Goal: Information Seeking & Learning: Learn about a topic

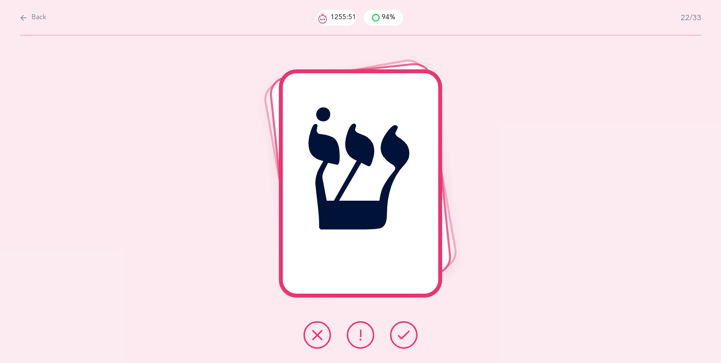
click at [35, 16] on span "Back" at bounding box center [38, 18] width 15 height 10
select select "single"
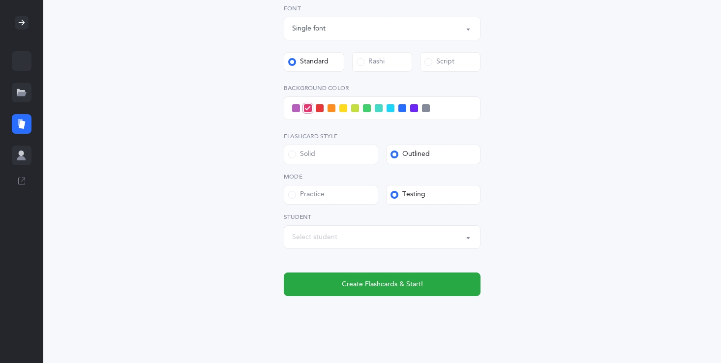
scroll to position [303, 0]
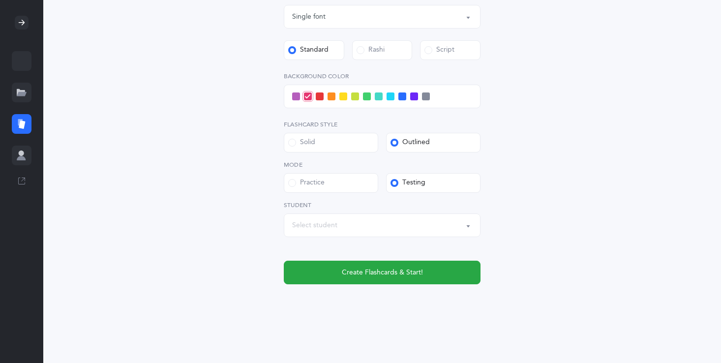
click at [320, 95] on span at bounding box center [320, 96] width 8 height 8
click at [0, 0] on input "checkbox" at bounding box center [0, 0] width 0 height 0
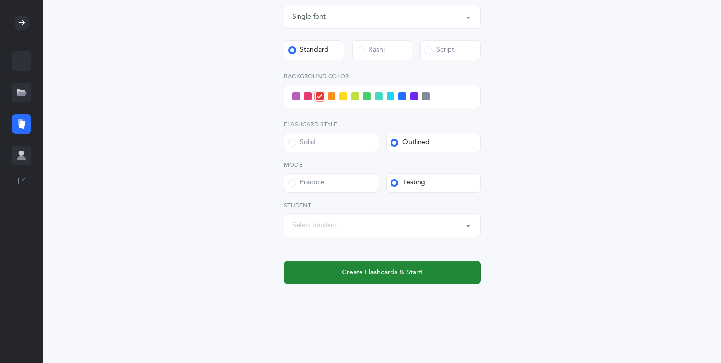
click at [345, 271] on span "Create Flashcards & Start!" at bounding box center [382, 272] width 81 height 10
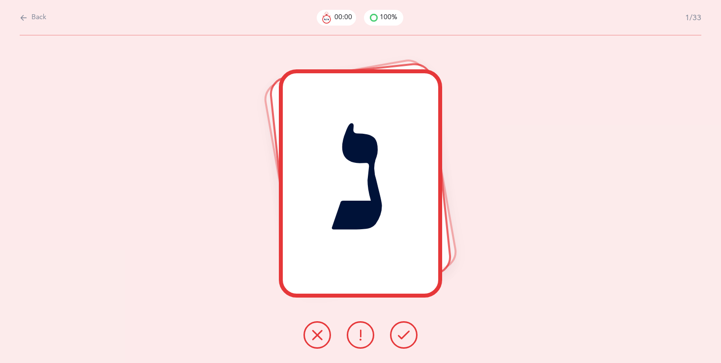
scroll to position [0, 0]
drag, startPoint x: 407, startPoint y: 312, endPoint x: 407, endPoint y: 321, distance: 8.4
click at [407, 315] on div "נ" at bounding box center [360, 198] width 721 height 327
click at [403, 338] on icon at bounding box center [404, 335] width 12 height 12
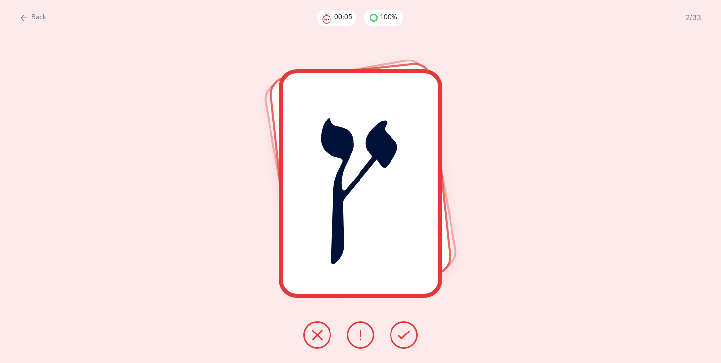
click at [402, 337] on icon at bounding box center [404, 335] width 12 height 12
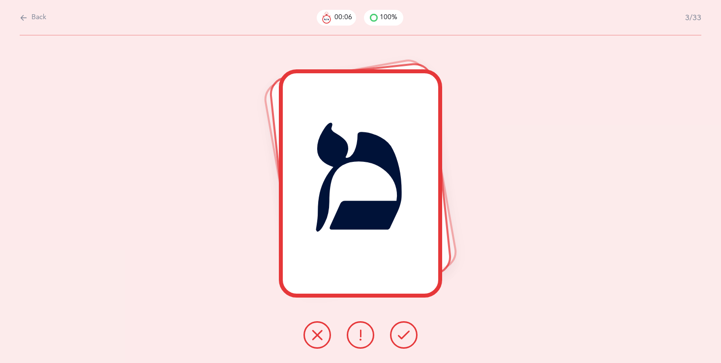
click at [402, 341] on button at bounding box center [404, 335] width 28 height 28
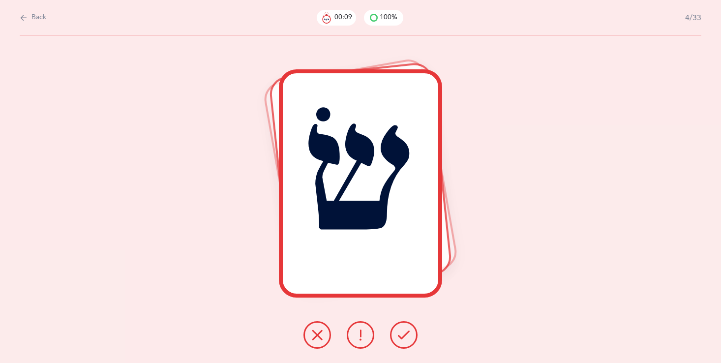
click at [403, 334] on icon at bounding box center [404, 335] width 12 height 12
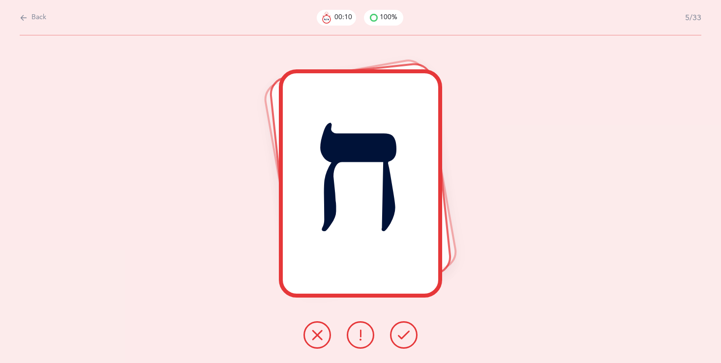
click at [404, 335] on icon at bounding box center [404, 335] width 12 height 12
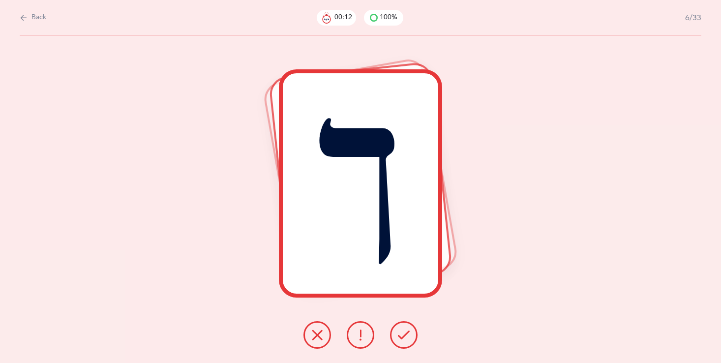
click at [404, 336] on icon at bounding box center [404, 335] width 12 height 12
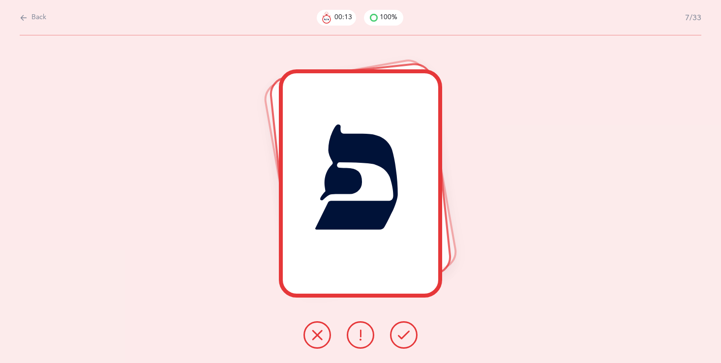
click at [404, 336] on icon at bounding box center [404, 335] width 12 height 12
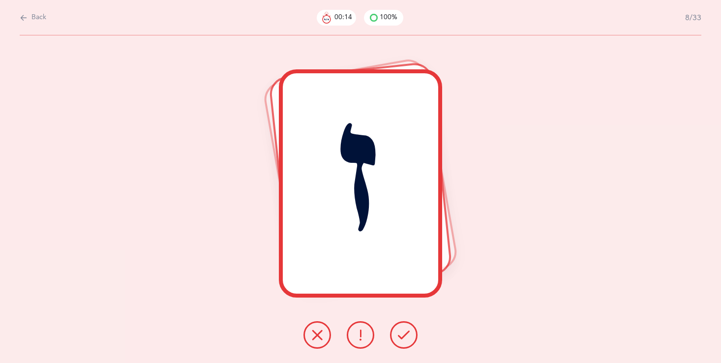
click at [405, 338] on icon at bounding box center [404, 335] width 12 height 12
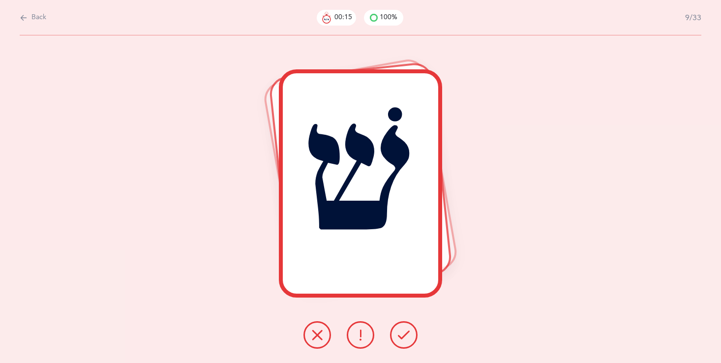
click at [405, 341] on button at bounding box center [404, 335] width 28 height 28
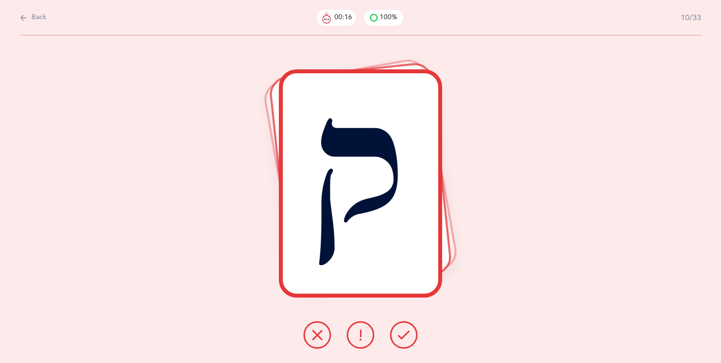
click at [406, 342] on button at bounding box center [404, 335] width 28 height 28
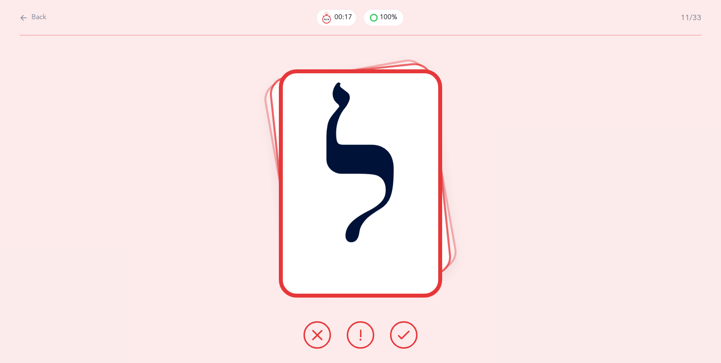
click at [405, 340] on icon at bounding box center [404, 335] width 12 height 12
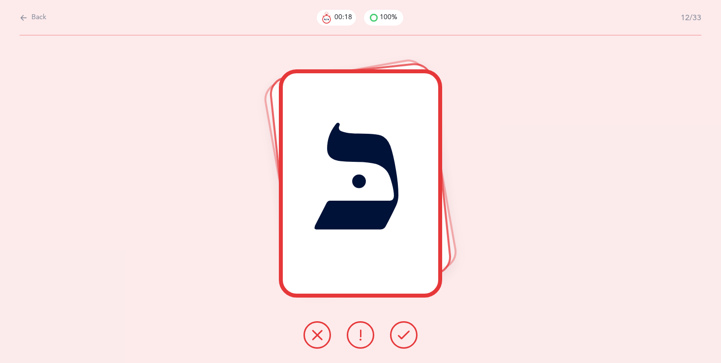
click at [405, 343] on button at bounding box center [404, 335] width 28 height 28
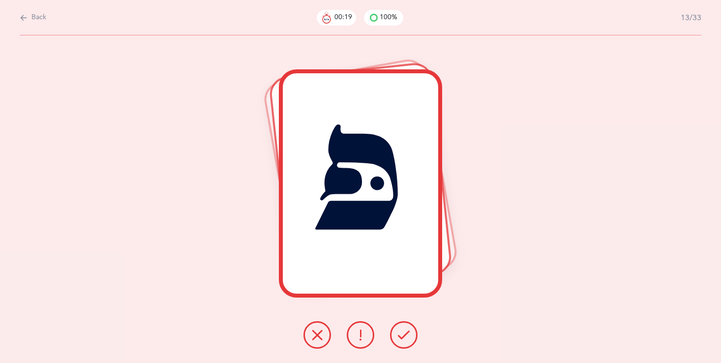
click at [404, 344] on button at bounding box center [404, 335] width 28 height 28
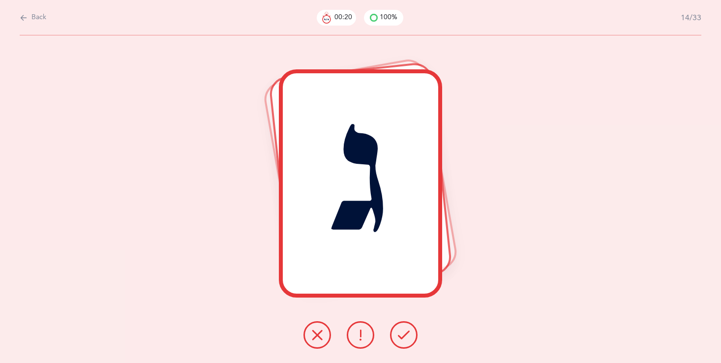
click at [404, 344] on button at bounding box center [404, 335] width 28 height 28
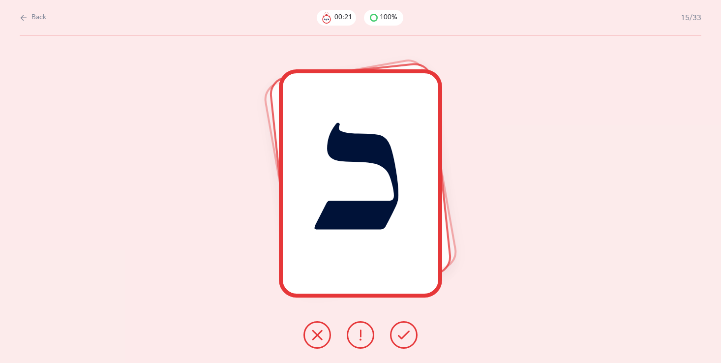
click at [404, 345] on button at bounding box center [404, 335] width 28 height 28
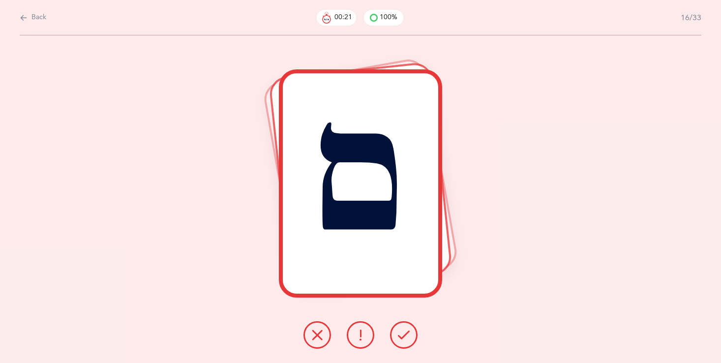
click at [405, 345] on button at bounding box center [404, 335] width 28 height 28
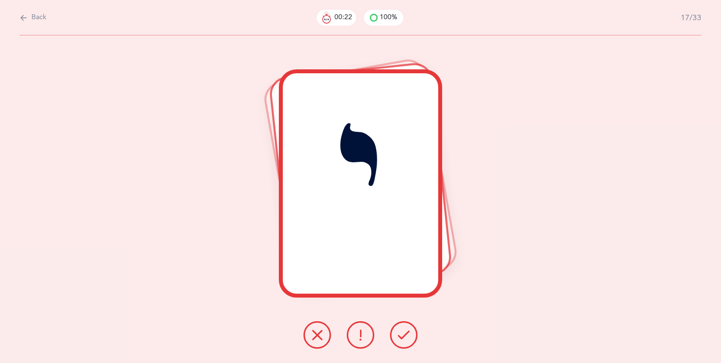
click at [406, 345] on button at bounding box center [404, 335] width 28 height 28
click at [408, 347] on button at bounding box center [404, 335] width 28 height 28
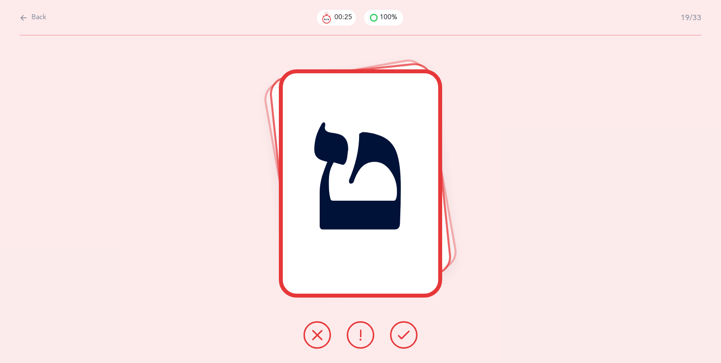
click at [408, 347] on button at bounding box center [404, 335] width 28 height 28
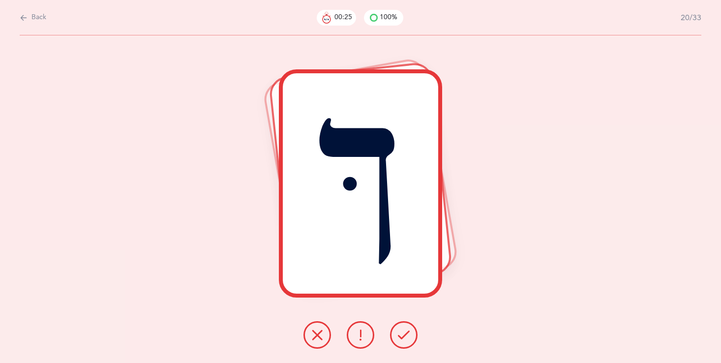
click at [408, 348] on button at bounding box center [404, 335] width 28 height 28
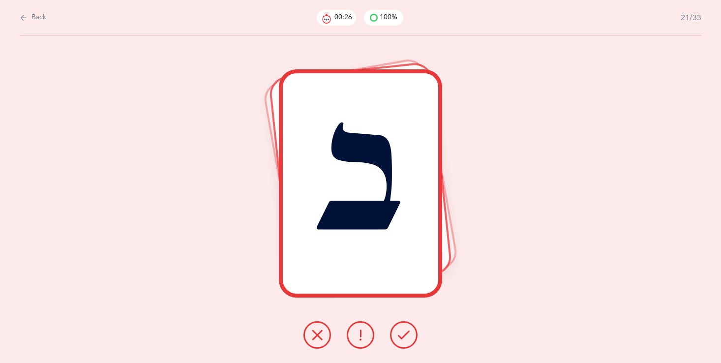
click at [408, 348] on button at bounding box center [404, 335] width 28 height 28
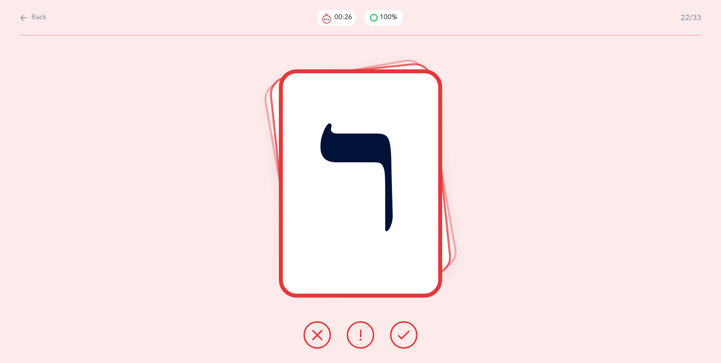
click at [407, 344] on button at bounding box center [404, 335] width 28 height 28
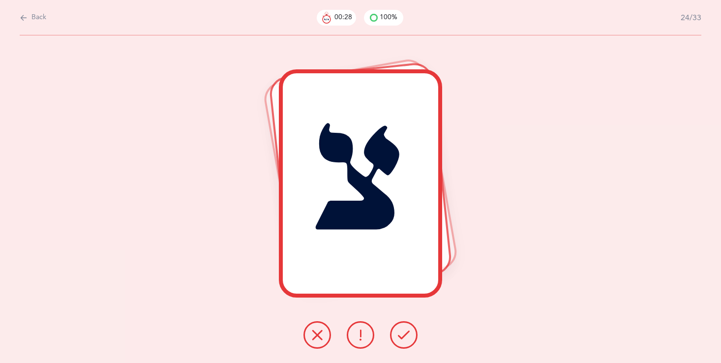
click at [407, 344] on button at bounding box center [404, 335] width 28 height 28
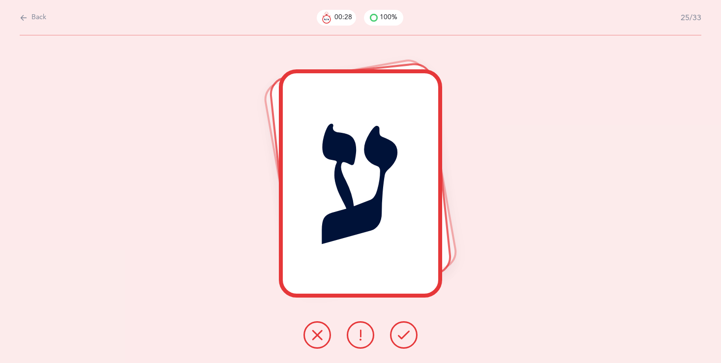
click at [407, 343] on button at bounding box center [404, 335] width 28 height 28
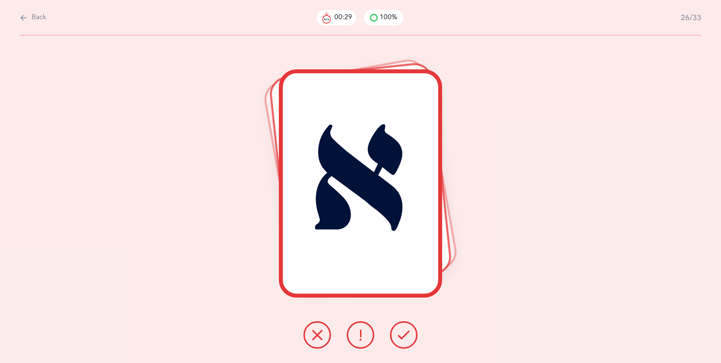
click at [407, 343] on button at bounding box center [404, 335] width 28 height 28
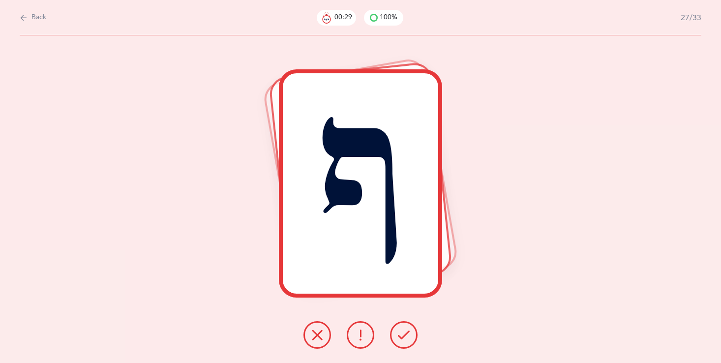
click at [407, 343] on button at bounding box center [404, 335] width 28 height 28
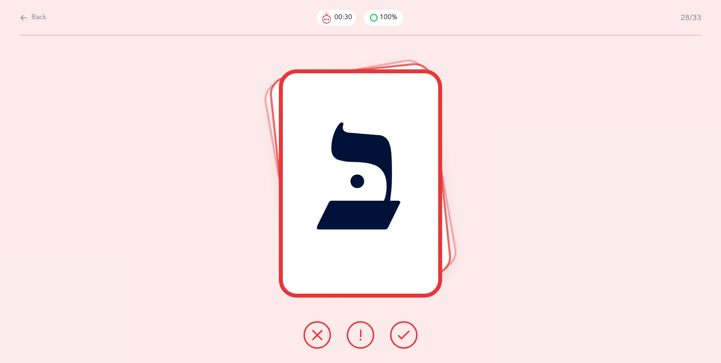
click at [407, 343] on button at bounding box center [404, 335] width 28 height 28
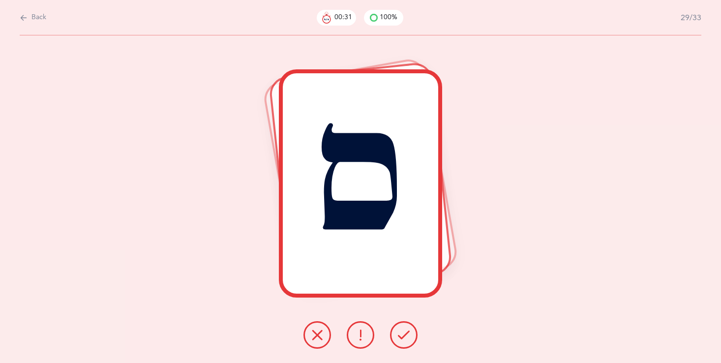
click at [407, 343] on button at bounding box center [404, 335] width 28 height 28
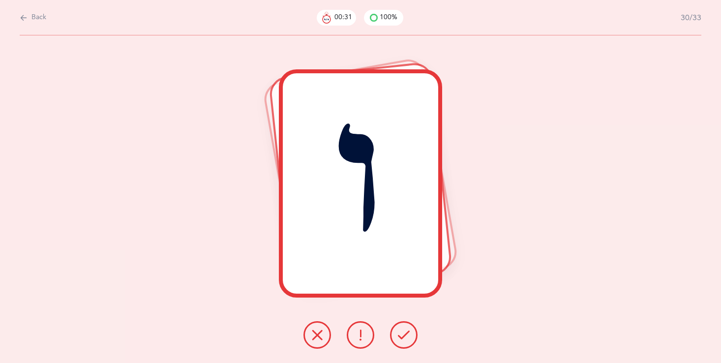
click at [407, 343] on button at bounding box center [404, 335] width 28 height 28
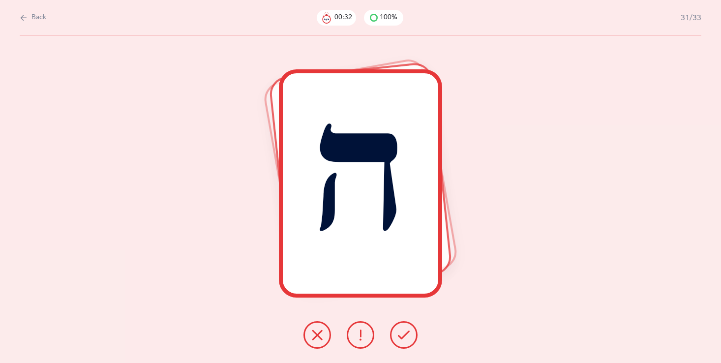
click at [407, 343] on button at bounding box center [404, 335] width 28 height 28
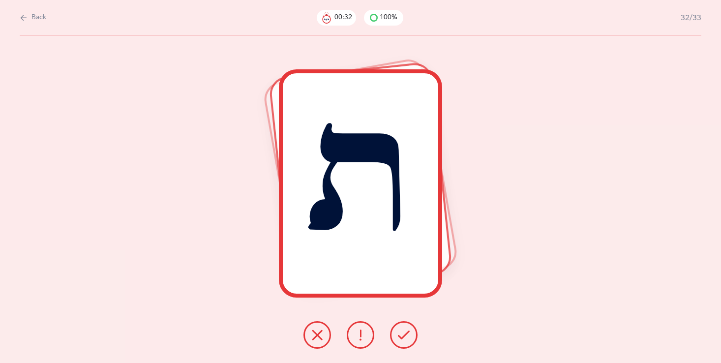
click at [407, 343] on button at bounding box center [404, 335] width 28 height 28
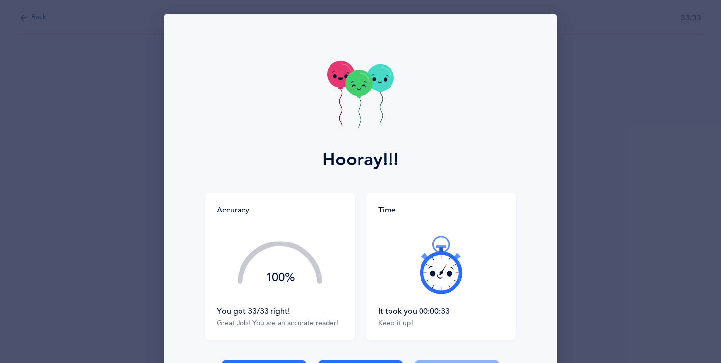
click at [407, 342] on div "Hooray!!! Accuracy 100% You got 33/33 right! Great Job! You are an accurate rea…" at bounding box center [360, 216] width 393 height 405
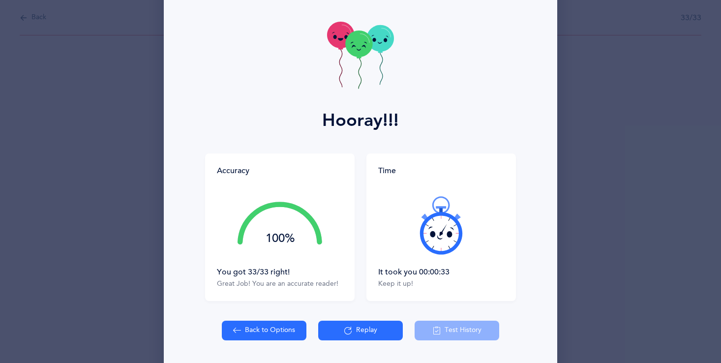
scroll to position [70, 0]
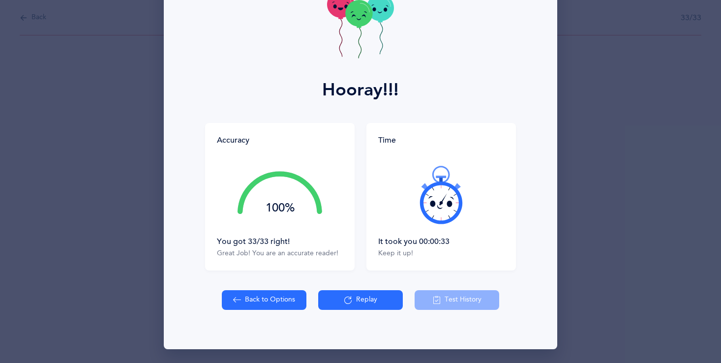
click at [285, 304] on button "Back to Options" at bounding box center [264, 300] width 85 height 20
select select "single"
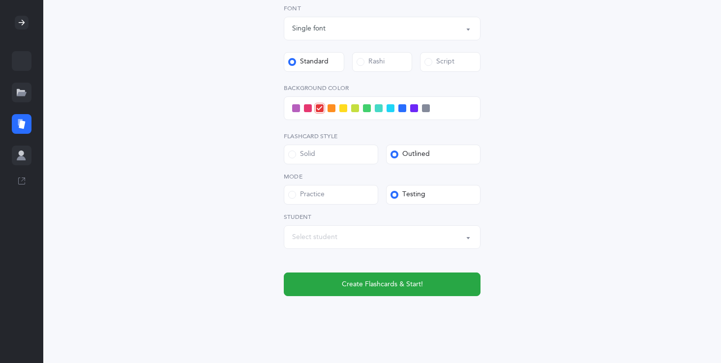
scroll to position [303, 0]
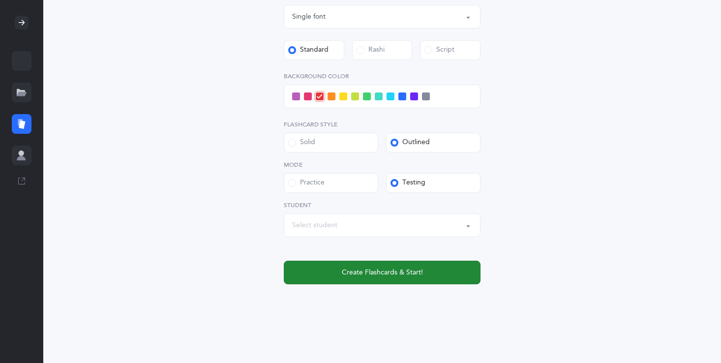
click at [417, 266] on button "Create Flashcards & Start!" at bounding box center [382, 273] width 197 height 24
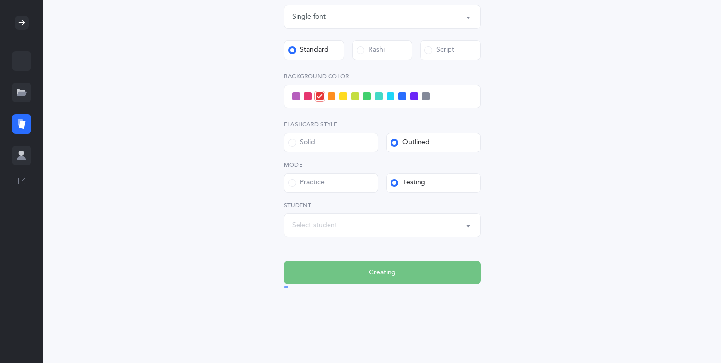
scroll to position [0, 0]
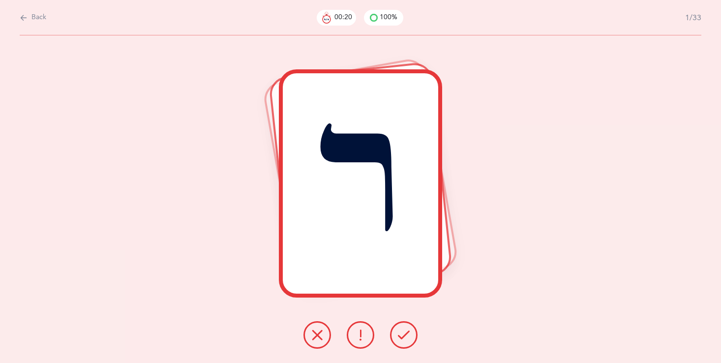
click at [318, 335] on icon at bounding box center [317, 335] width 12 height 12
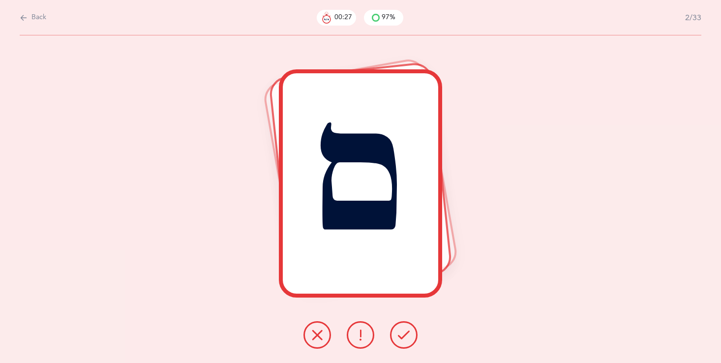
click at [406, 329] on icon at bounding box center [404, 335] width 12 height 12
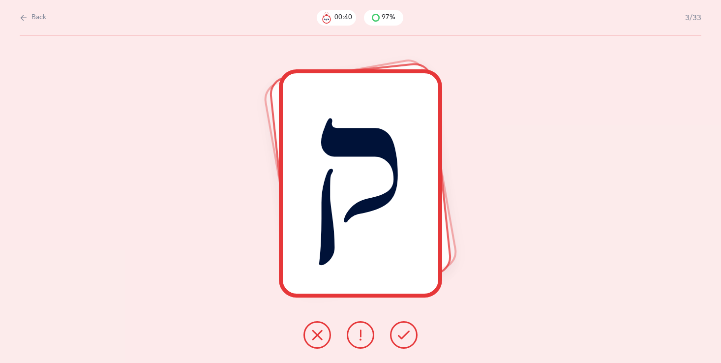
click at [402, 340] on icon at bounding box center [404, 335] width 12 height 12
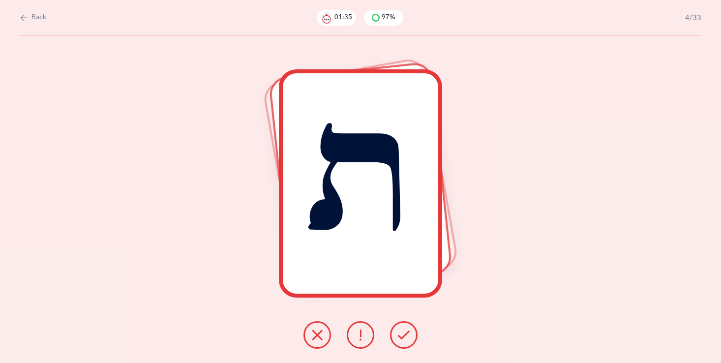
click at [309, 325] on button at bounding box center [317, 335] width 28 height 28
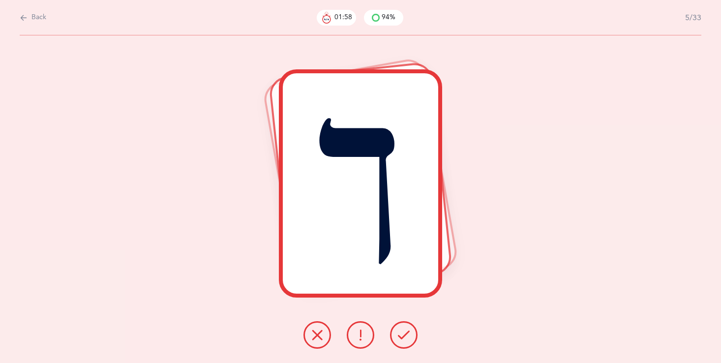
click at [303, 208] on div "ך" at bounding box center [360, 183] width 155 height 221
click at [303, 209] on div "ך" at bounding box center [360, 183] width 155 height 221
drag, startPoint x: 302, startPoint y: 209, endPoint x: 278, endPoint y: 176, distance: 40.7
click at [279, 176] on div "ך" at bounding box center [360, 183] width 163 height 229
click at [399, 336] on icon at bounding box center [404, 335] width 12 height 12
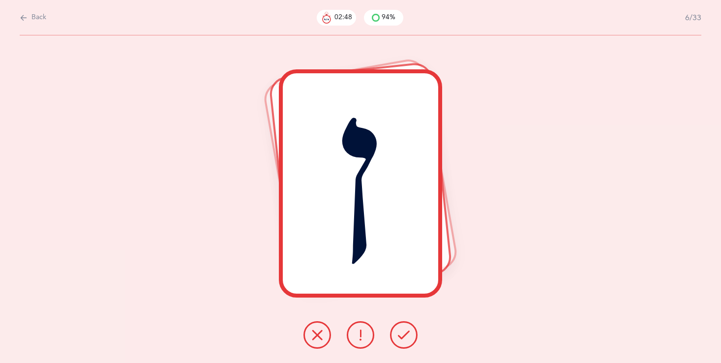
click at [28, 16] on button "Back" at bounding box center [33, 17] width 27 height 11
select select "single"
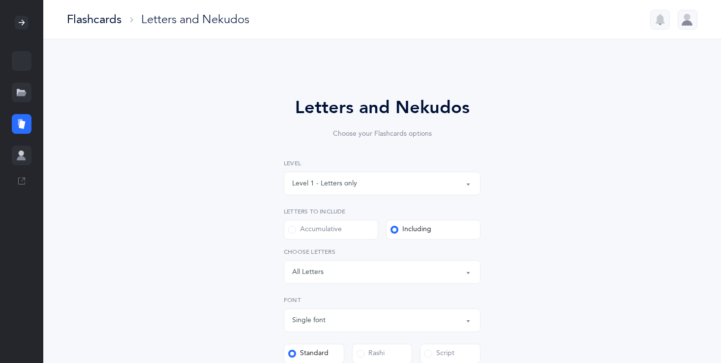
click at [33, 26] on div at bounding box center [21, 22] width 43 height 45
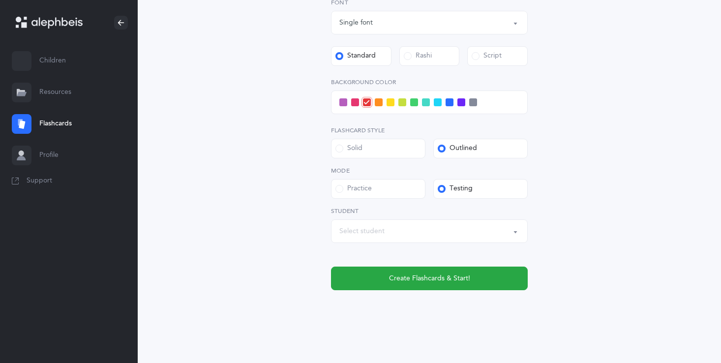
scroll to position [303, 0]
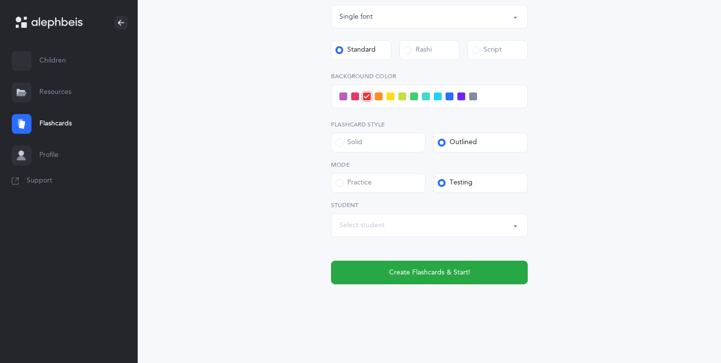
click at [461, 96] on span at bounding box center [461, 96] width 8 height 8
click at [0, 0] on input "checkbox" at bounding box center [0, 0] width 0 height 0
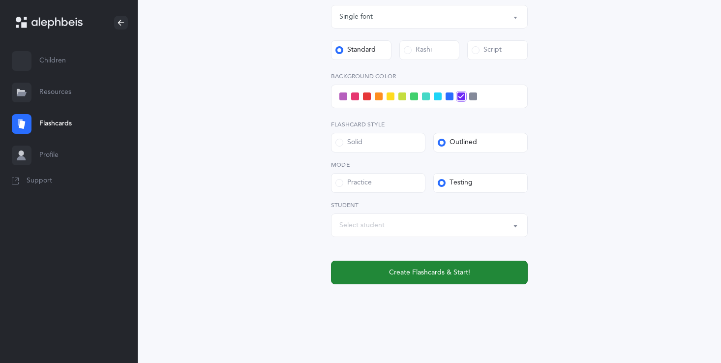
click at [442, 273] on span "Create Flashcards & Start!" at bounding box center [429, 272] width 81 height 10
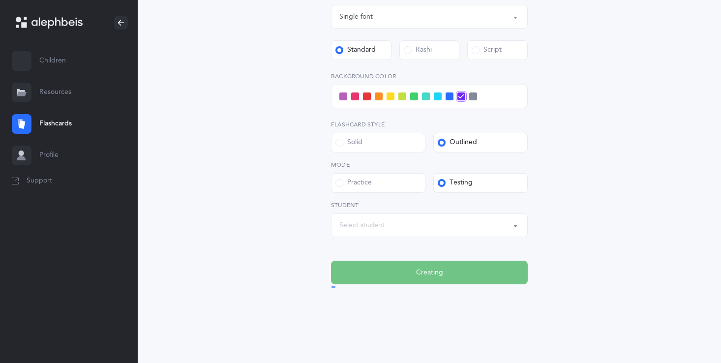
scroll to position [0, 0]
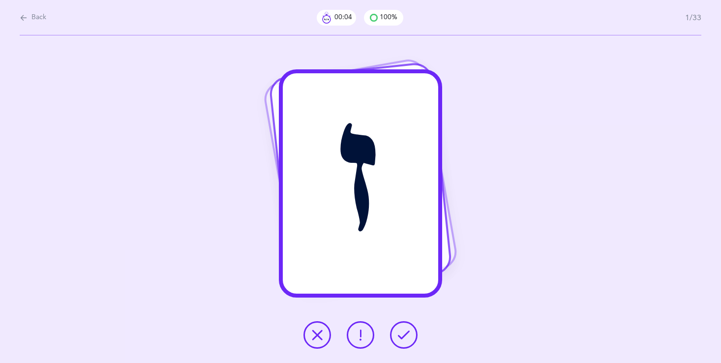
click at [398, 335] on icon at bounding box center [404, 335] width 12 height 12
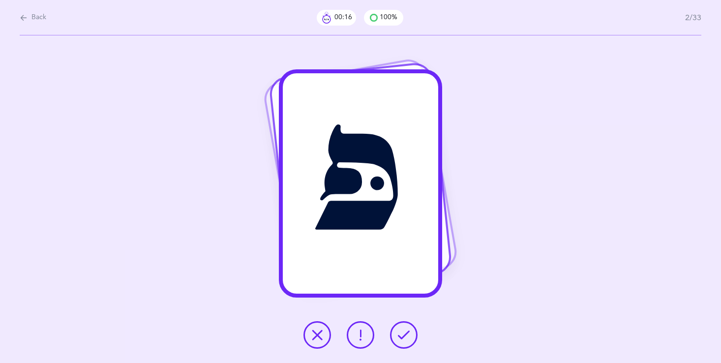
click at [354, 325] on button at bounding box center [361, 335] width 28 height 28
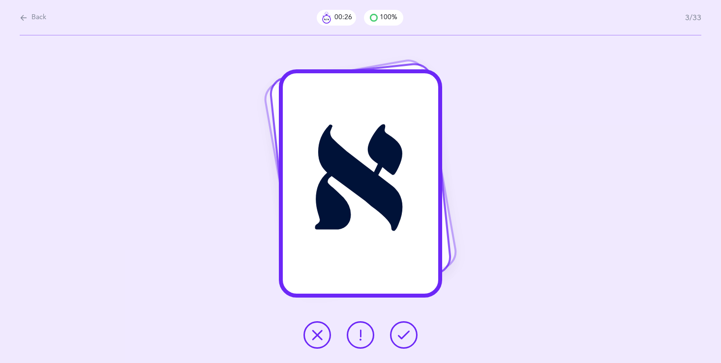
click at [405, 339] on icon at bounding box center [404, 335] width 12 height 12
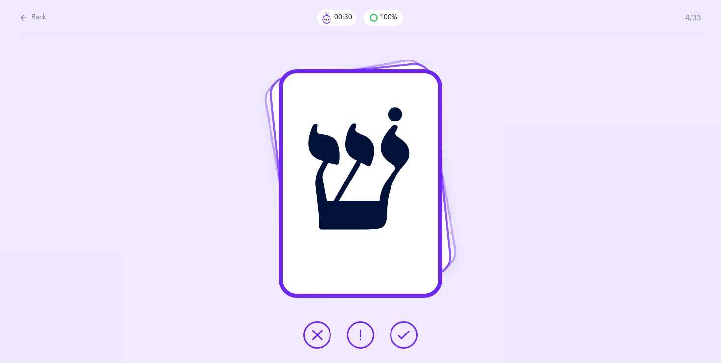
click at [406, 341] on button at bounding box center [404, 335] width 28 height 28
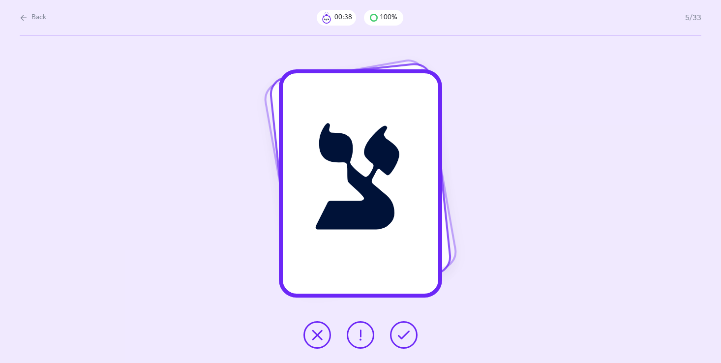
drag, startPoint x: 401, startPoint y: 337, endPoint x: 401, endPoint y: 324, distance: 12.8
click at [401, 329] on icon at bounding box center [404, 335] width 12 height 12
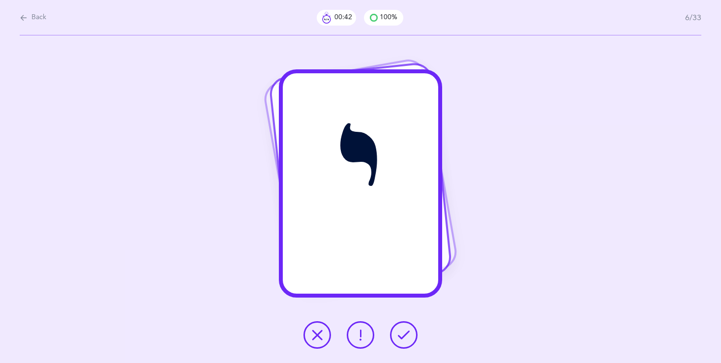
click at [399, 333] on icon at bounding box center [404, 335] width 12 height 12
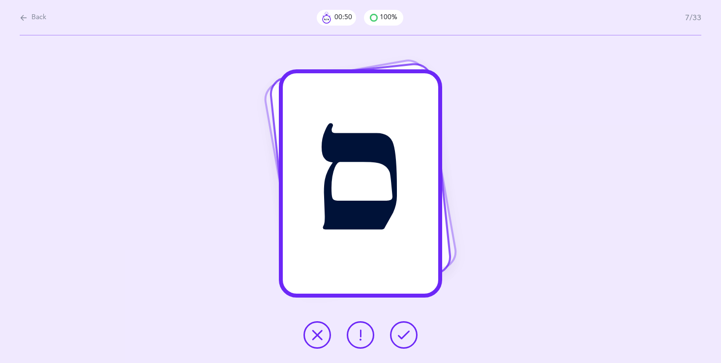
click at [103, 18] on div "Back 00:50 100% 7/33" at bounding box center [360, 17] width 681 height 35
click at [399, 337] on icon at bounding box center [404, 335] width 12 height 12
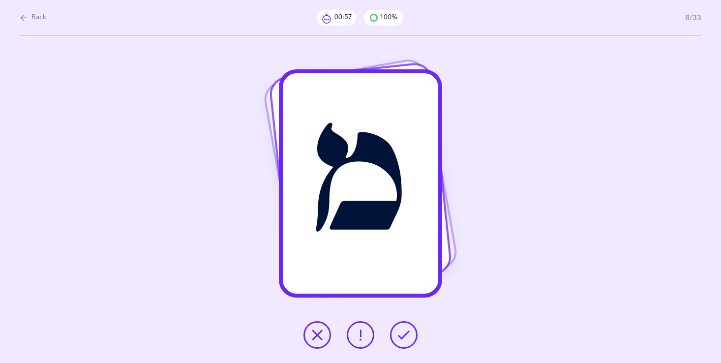
click at [397, 332] on button at bounding box center [404, 335] width 28 height 28
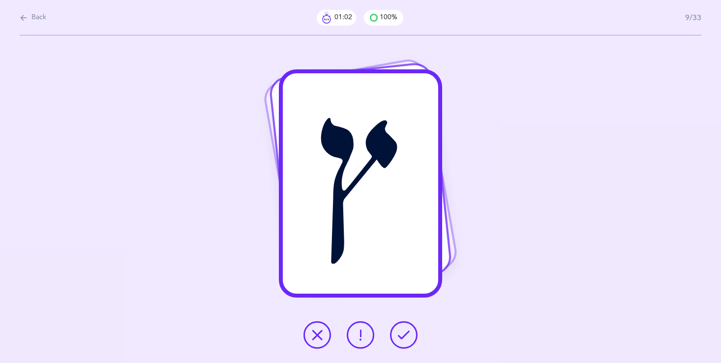
click at [404, 324] on button at bounding box center [404, 335] width 28 height 28
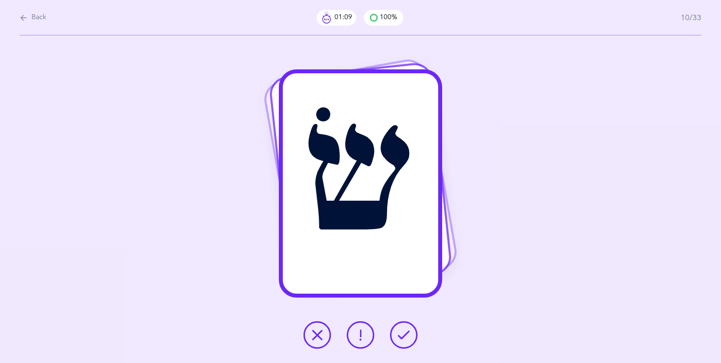
drag, startPoint x: 403, startPoint y: 339, endPoint x: 403, endPoint y: 330, distance: 8.4
click at [403, 336] on icon at bounding box center [404, 335] width 12 height 12
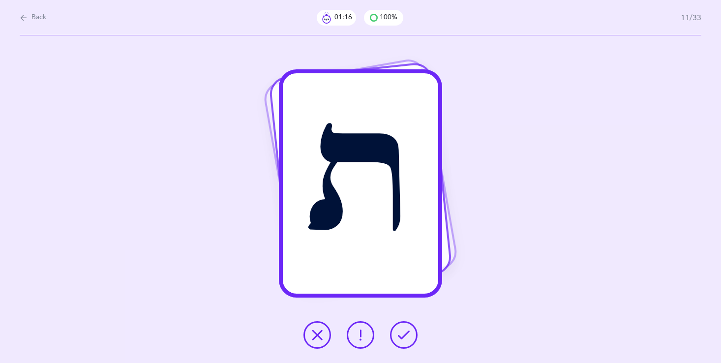
click at [403, 330] on icon at bounding box center [404, 335] width 12 height 12
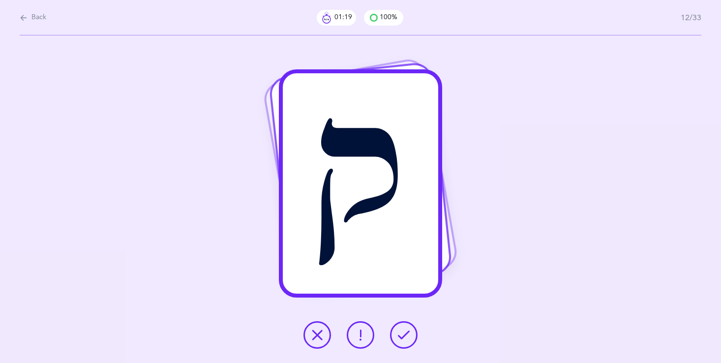
click at [320, 329] on icon at bounding box center [317, 335] width 12 height 12
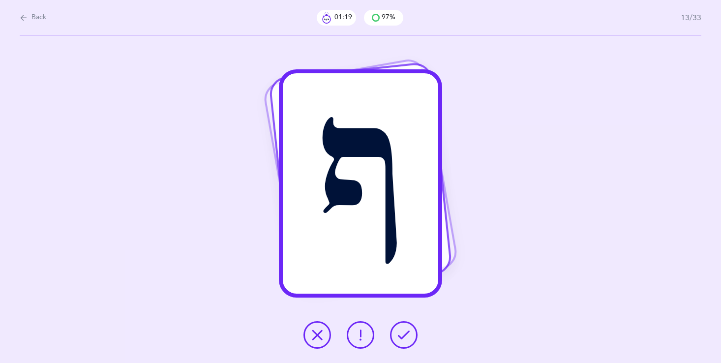
click at [320, 329] on icon at bounding box center [317, 335] width 12 height 12
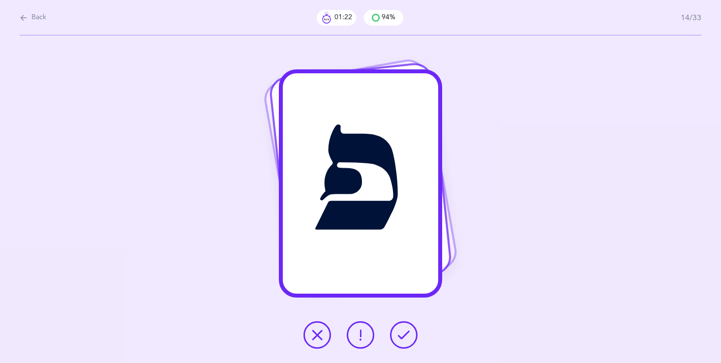
click at [397, 338] on button at bounding box center [404, 335] width 28 height 28
click at [321, 339] on icon at bounding box center [317, 335] width 12 height 12
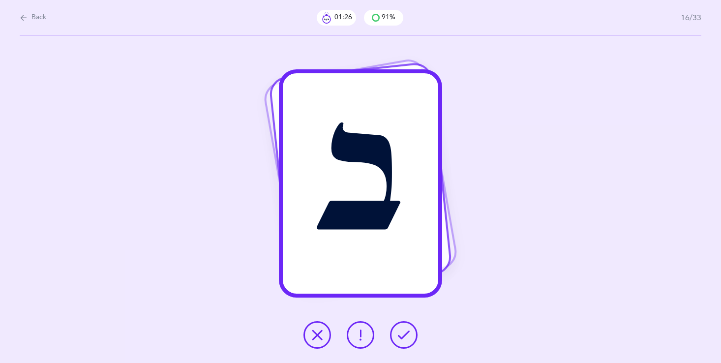
click at [321, 339] on icon at bounding box center [317, 335] width 12 height 12
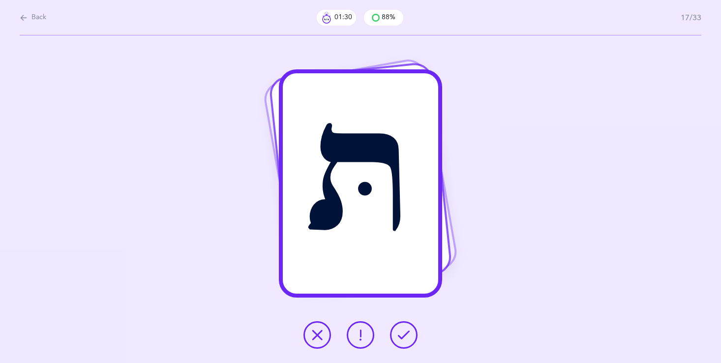
click at [37, 8] on div "Back 01:30 88% 17/33" at bounding box center [360, 17] width 681 height 35
click at [26, 17] on icon at bounding box center [24, 17] width 8 height 11
select select "single"
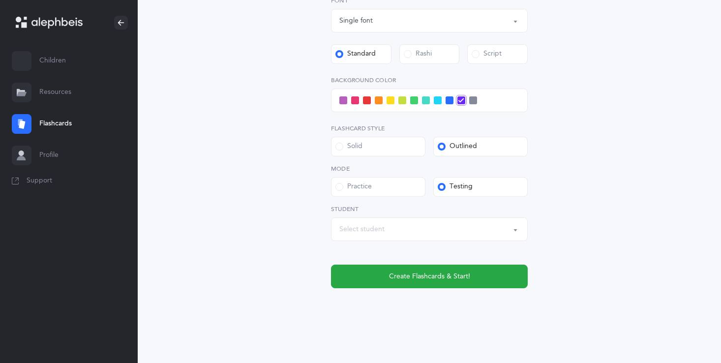
scroll to position [303, 0]
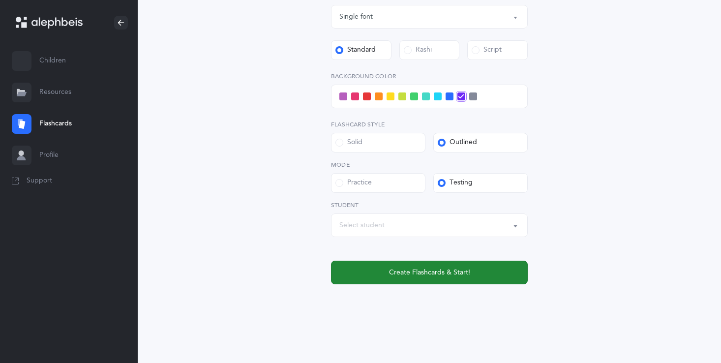
click at [387, 268] on button "Create Flashcards & Start!" at bounding box center [429, 273] width 197 height 24
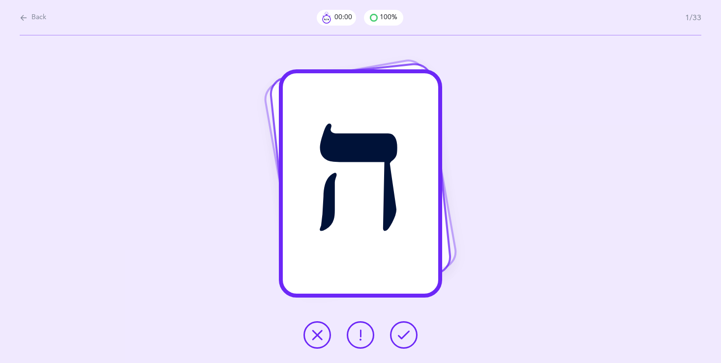
scroll to position [0, 0]
click at [394, 335] on button at bounding box center [404, 335] width 28 height 28
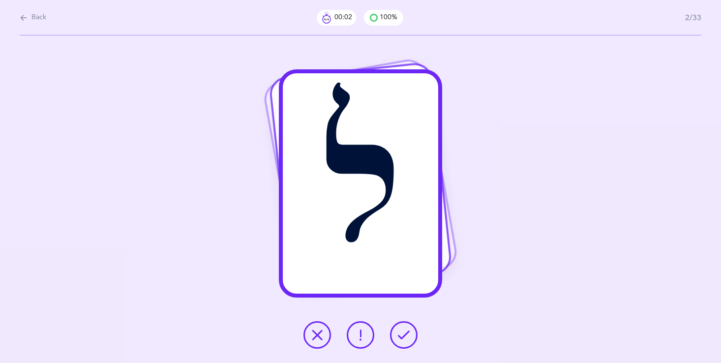
click at [394, 337] on button at bounding box center [404, 335] width 28 height 28
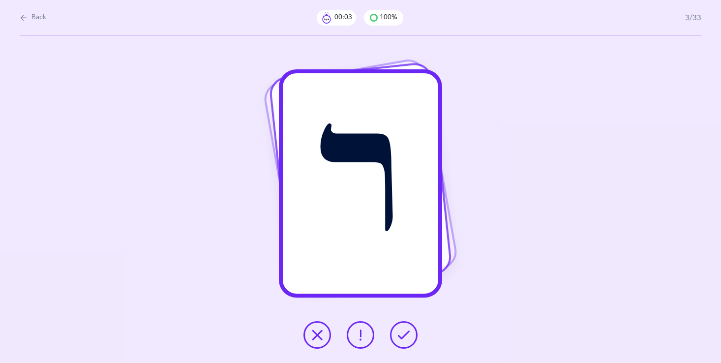
click at [395, 337] on button at bounding box center [404, 335] width 28 height 28
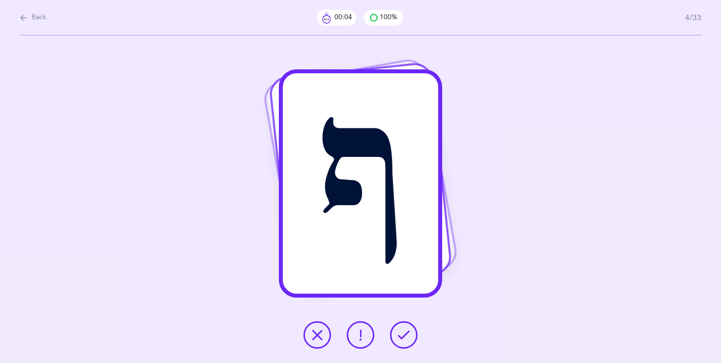
click at [395, 337] on button at bounding box center [404, 335] width 28 height 28
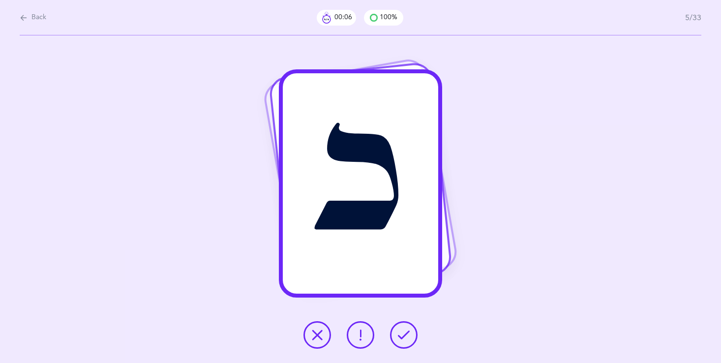
click at [397, 334] on button at bounding box center [404, 335] width 28 height 28
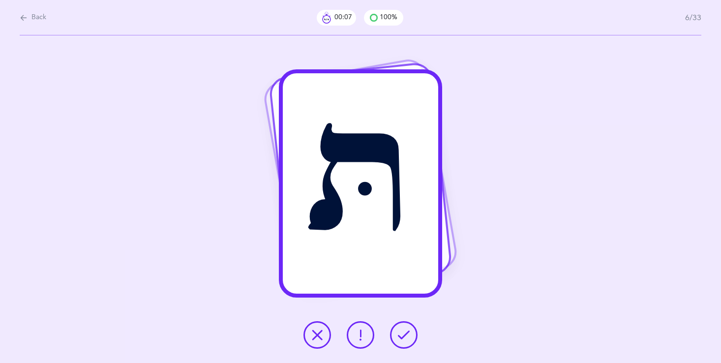
click at [399, 334] on icon at bounding box center [404, 335] width 12 height 12
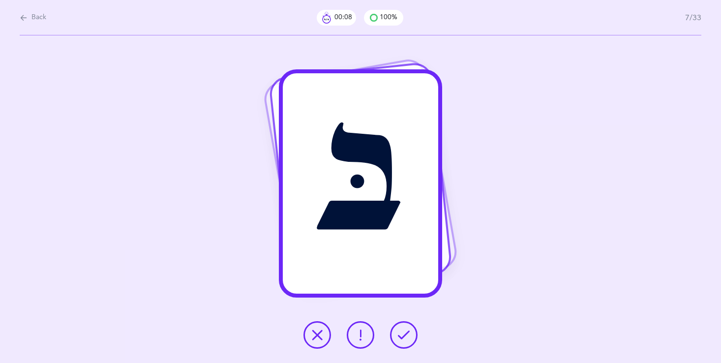
click at [399, 334] on icon at bounding box center [404, 335] width 12 height 12
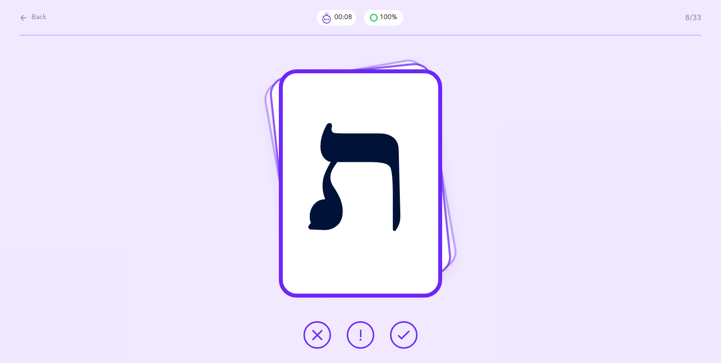
click at [400, 334] on icon at bounding box center [404, 335] width 12 height 12
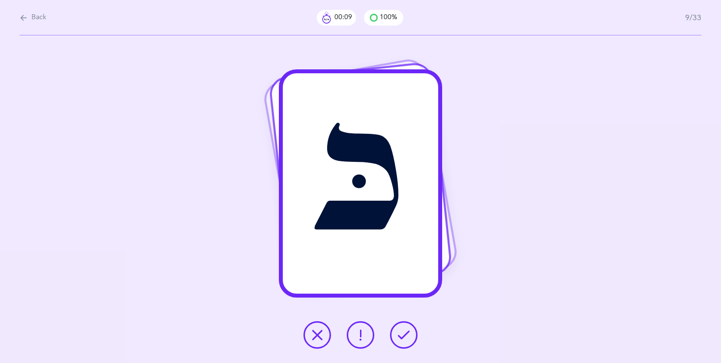
click at [400, 334] on icon at bounding box center [404, 335] width 12 height 12
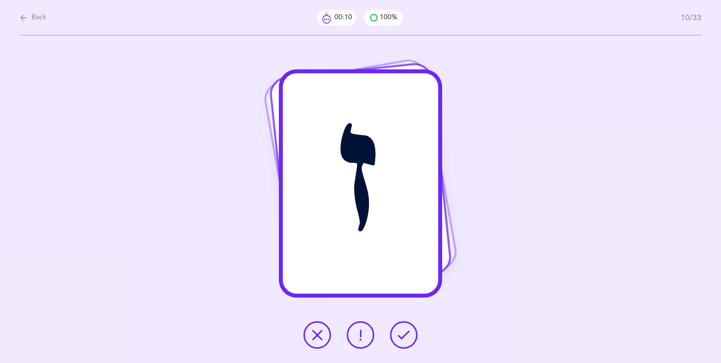
click at [400, 334] on icon at bounding box center [404, 335] width 12 height 12
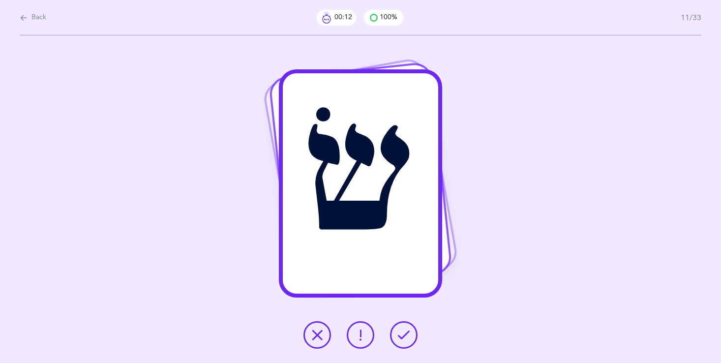
click at [401, 333] on icon at bounding box center [404, 335] width 12 height 12
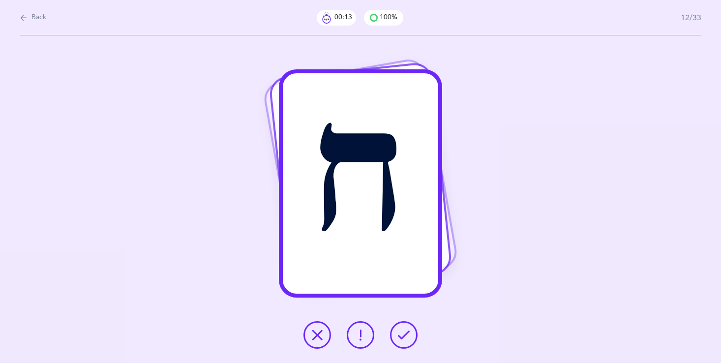
click at [401, 333] on icon at bounding box center [404, 335] width 12 height 12
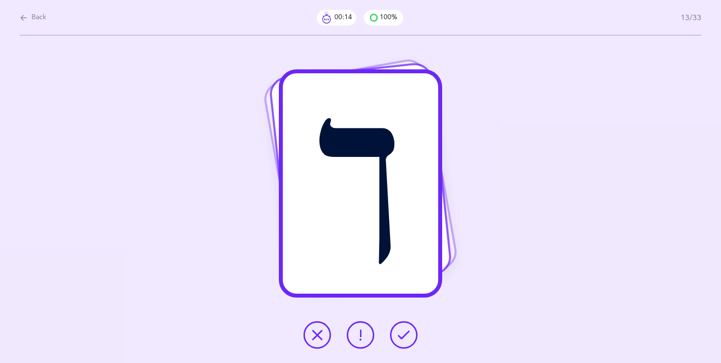
click at [400, 333] on icon at bounding box center [404, 335] width 12 height 12
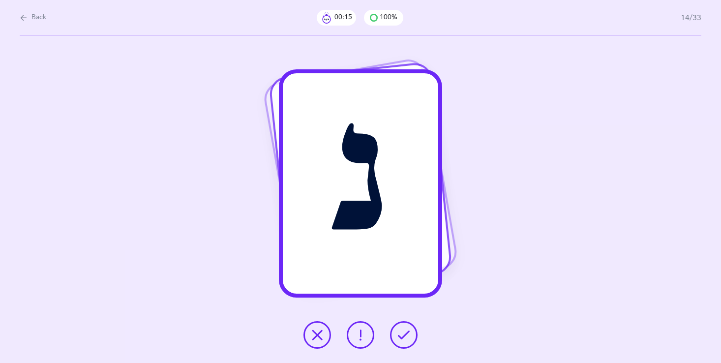
click at [400, 333] on icon at bounding box center [404, 335] width 12 height 12
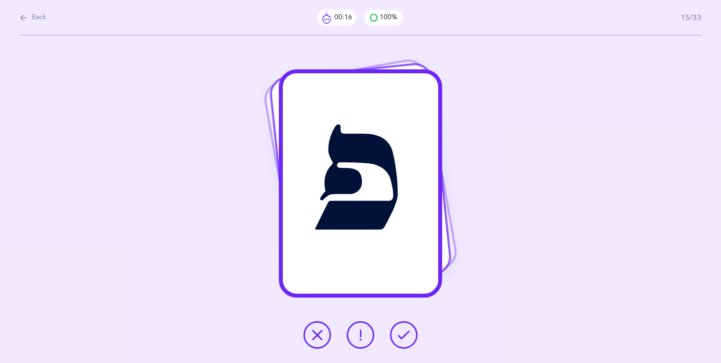
click at [400, 332] on icon at bounding box center [404, 335] width 12 height 12
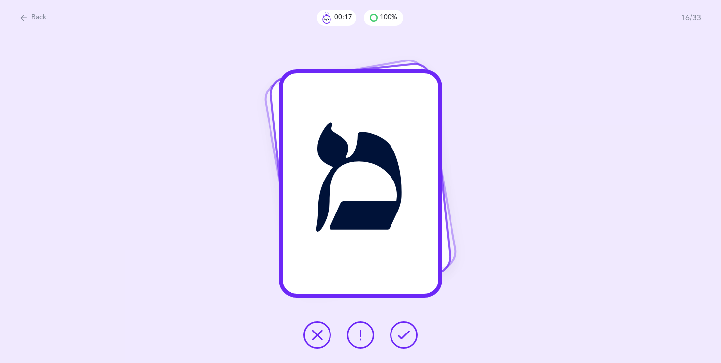
click at [400, 332] on icon at bounding box center [404, 335] width 12 height 12
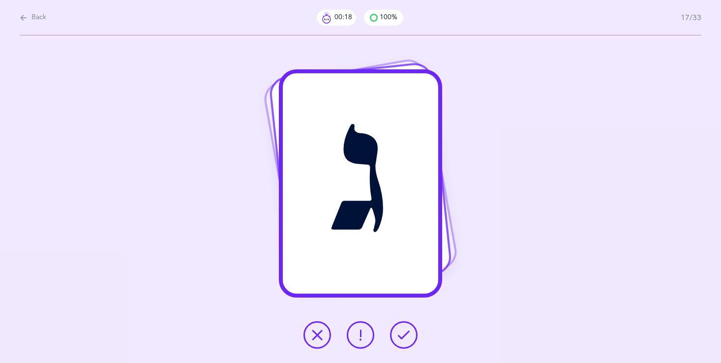
click at [400, 332] on icon at bounding box center [404, 335] width 12 height 12
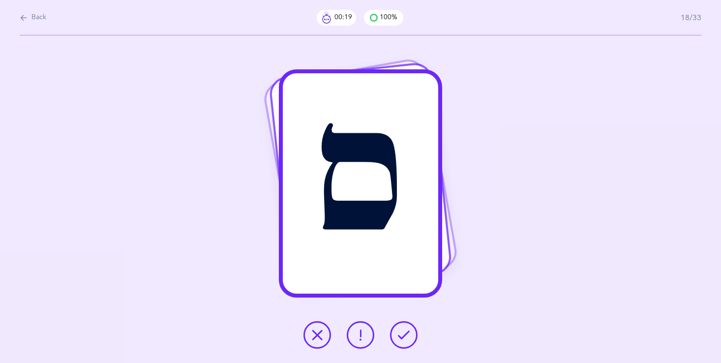
click at [400, 332] on icon at bounding box center [404, 335] width 12 height 12
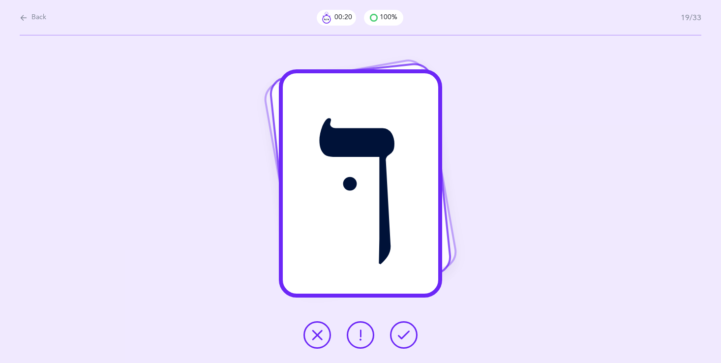
click at [400, 332] on icon at bounding box center [404, 335] width 12 height 12
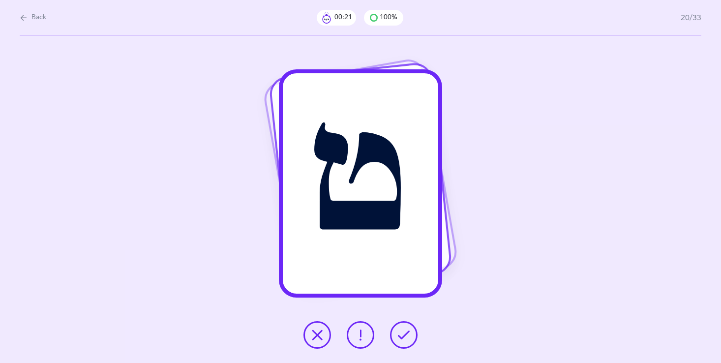
click at [401, 332] on icon at bounding box center [404, 335] width 12 height 12
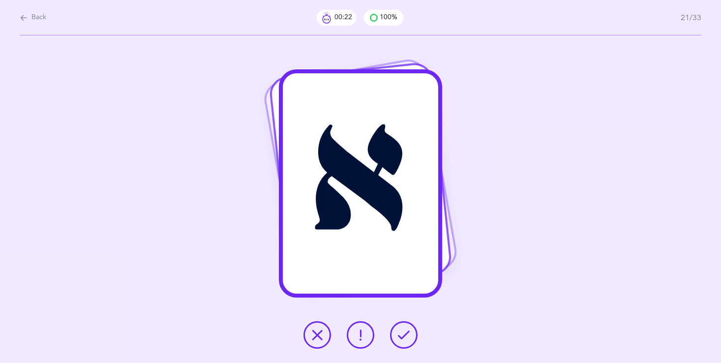
click at [401, 332] on icon at bounding box center [404, 335] width 12 height 12
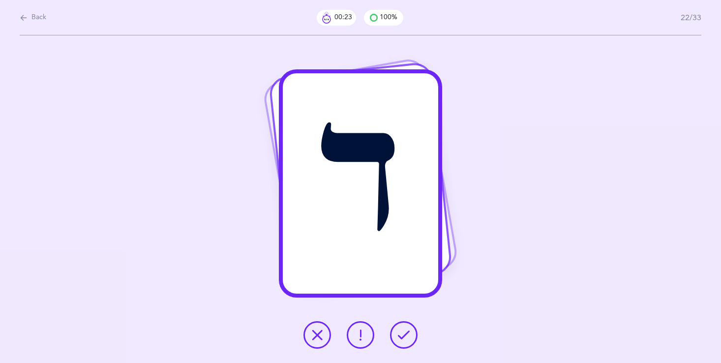
click at [401, 332] on icon at bounding box center [404, 335] width 12 height 12
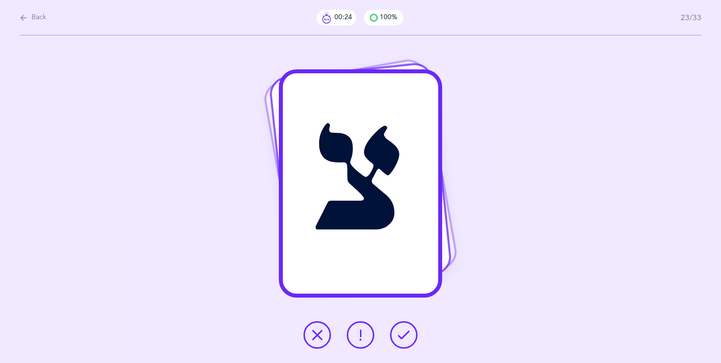
click at [401, 332] on icon at bounding box center [404, 335] width 12 height 12
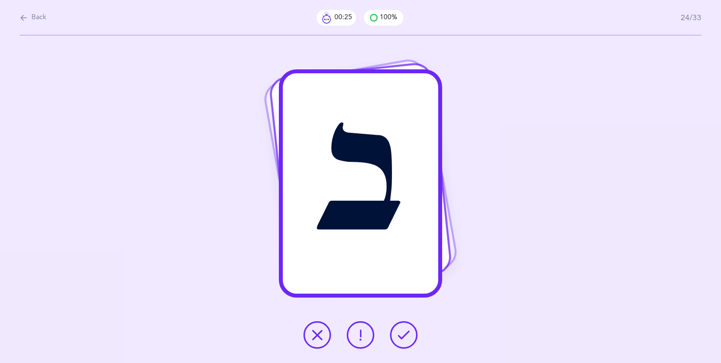
click at [401, 332] on icon at bounding box center [404, 335] width 12 height 12
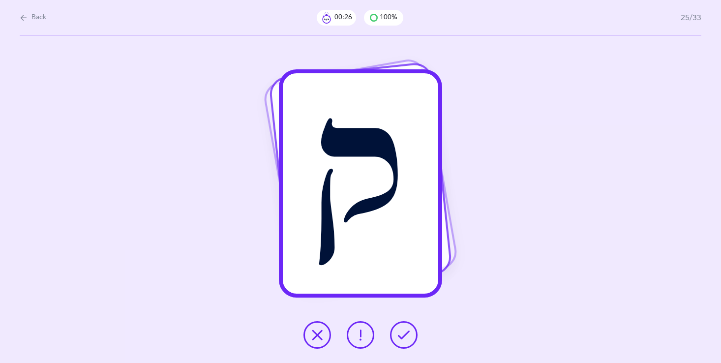
click at [401, 332] on icon at bounding box center [404, 335] width 12 height 12
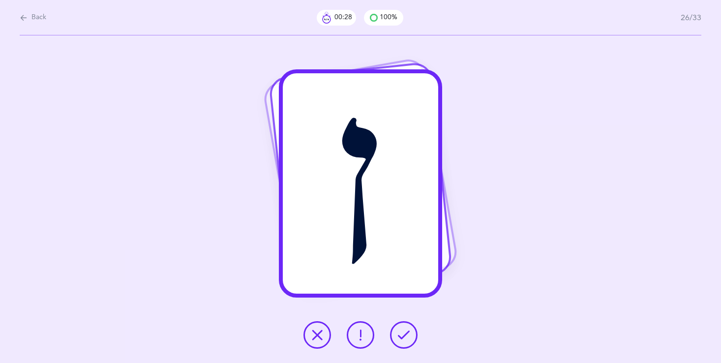
click at [401, 332] on icon at bounding box center [404, 335] width 12 height 12
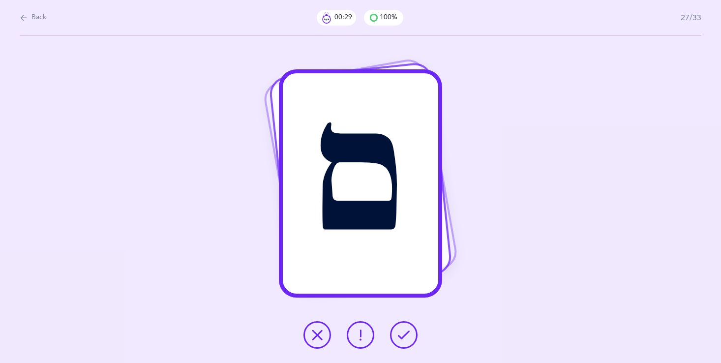
click at [401, 332] on icon at bounding box center [404, 335] width 12 height 12
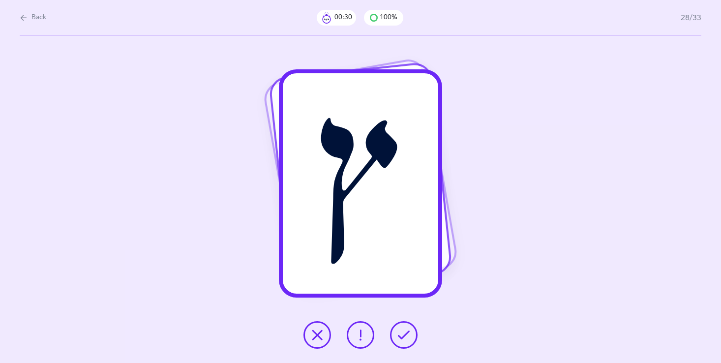
click at [401, 332] on icon at bounding box center [404, 335] width 12 height 12
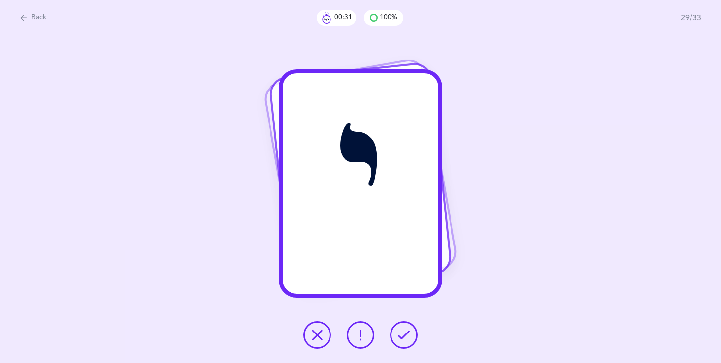
click at [400, 334] on icon at bounding box center [404, 335] width 12 height 12
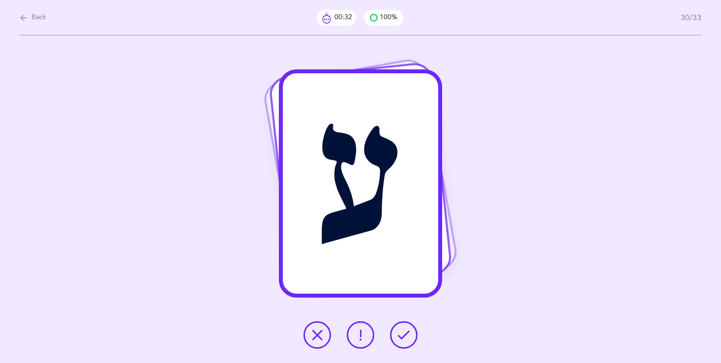
click at [399, 333] on icon at bounding box center [404, 335] width 12 height 12
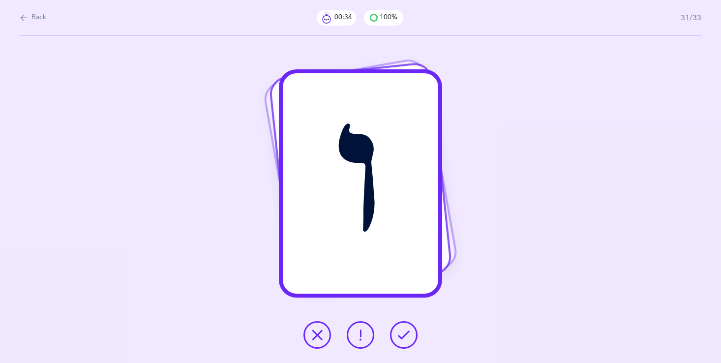
click at [400, 332] on icon at bounding box center [404, 335] width 12 height 12
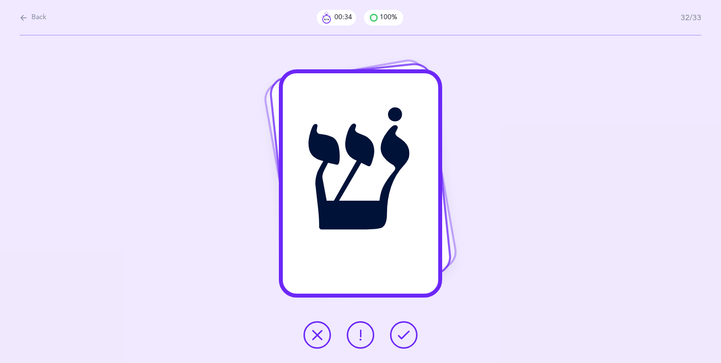
click at [400, 331] on icon at bounding box center [404, 335] width 12 height 12
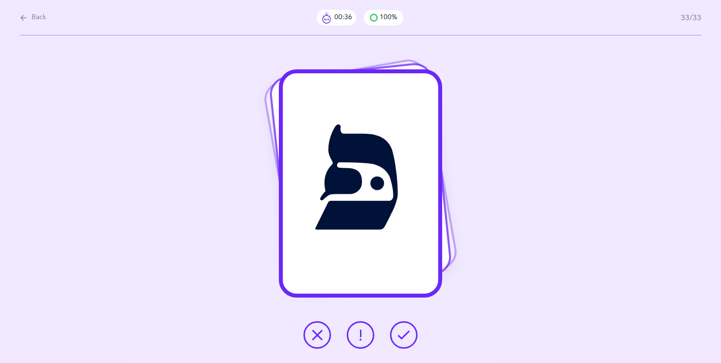
click at [400, 331] on icon at bounding box center [404, 335] width 12 height 12
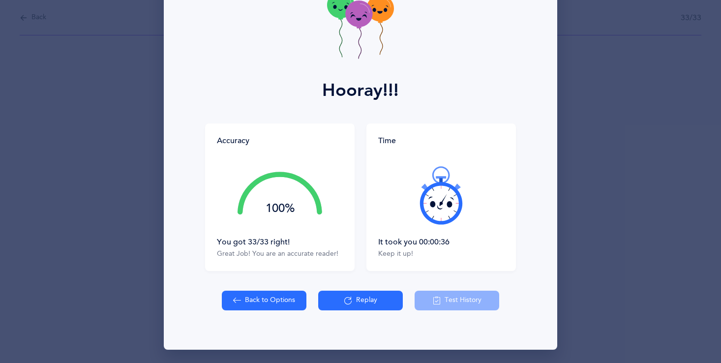
scroll to position [70, 0]
click at [237, 293] on button "Back to Options" at bounding box center [264, 300] width 85 height 20
select select "single"
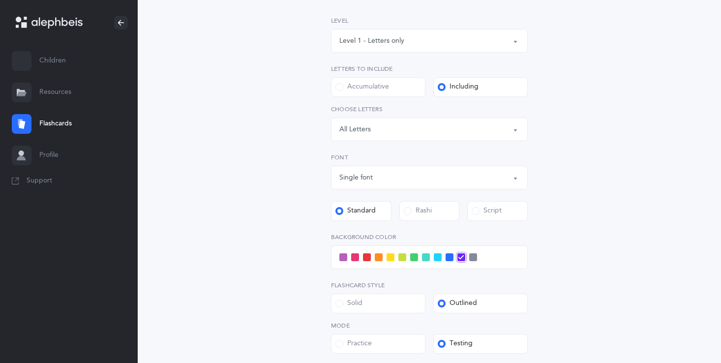
scroll to position [157, 0]
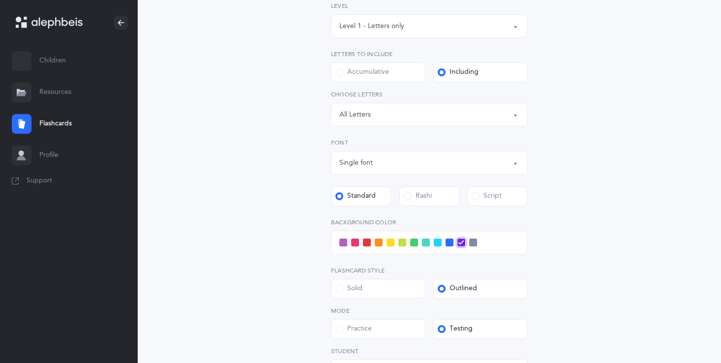
click at [472, 236] on div at bounding box center [429, 243] width 197 height 24
click at [425, 201] on div "Rashi" at bounding box center [418, 196] width 28 height 10
click at [0, 0] on input "Rashi" at bounding box center [0, 0] width 0 height 0
click at [366, 189] on label "Standard" at bounding box center [361, 196] width 60 height 20
click at [0, 0] on input "Standard" at bounding box center [0, 0] width 0 height 0
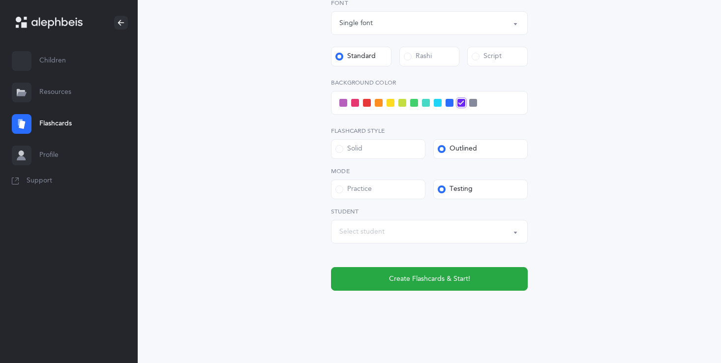
scroll to position [303, 0]
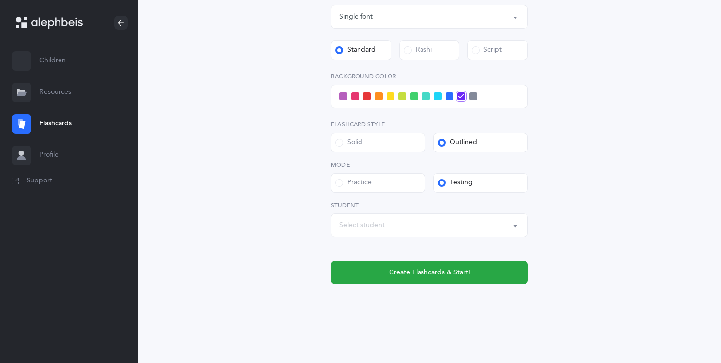
click at [473, 92] on span at bounding box center [473, 96] width 8 height 8
click at [0, 0] on input "checkbox" at bounding box center [0, 0] width 0 height 0
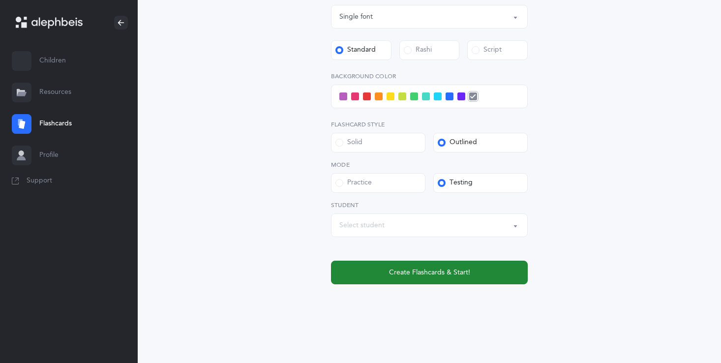
click at [435, 278] on button "Create Flashcards & Start!" at bounding box center [429, 273] width 197 height 24
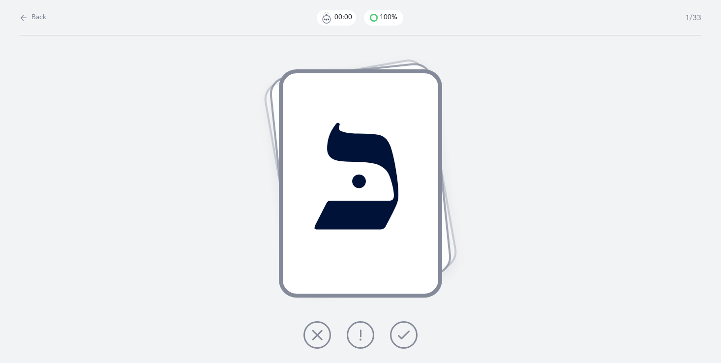
scroll to position [0, 0]
click at [392, 330] on button at bounding box center [404, 335] width 28 height 28
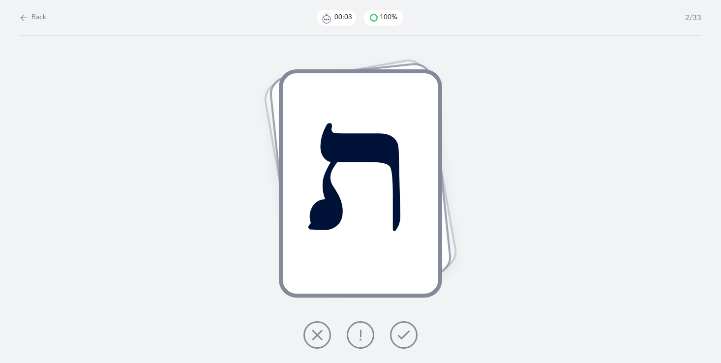
click at [393, 328] on button at bounding box center [404, 335] width 28 height 28
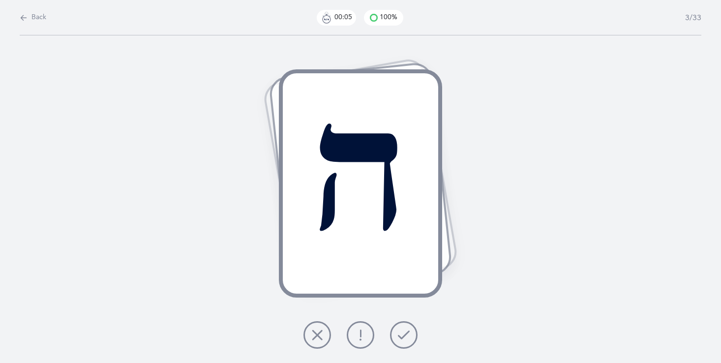
click at [397, 327] on button at bounding box center [404, 335] width 28 height 28
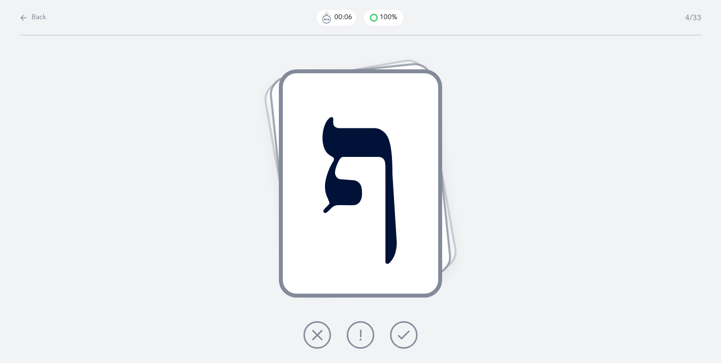
click at [397, 327] on button at bounding box center [404, 335] width 28 height 28
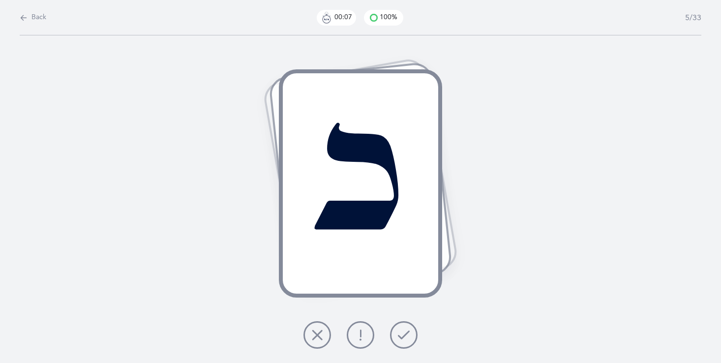
click at [398, 327] on button at bounding box center [404, 335] width 28 height 28
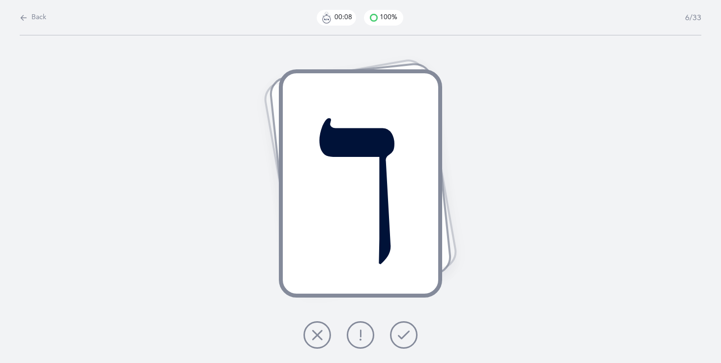
click at [398, 327] on button at bounding box center [404, 335] width 28 height 28
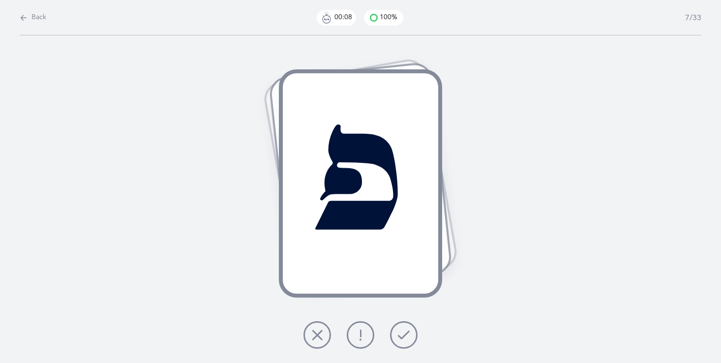
click at [398, 327] on button at bounding box center [404, 335] width 28 height 28
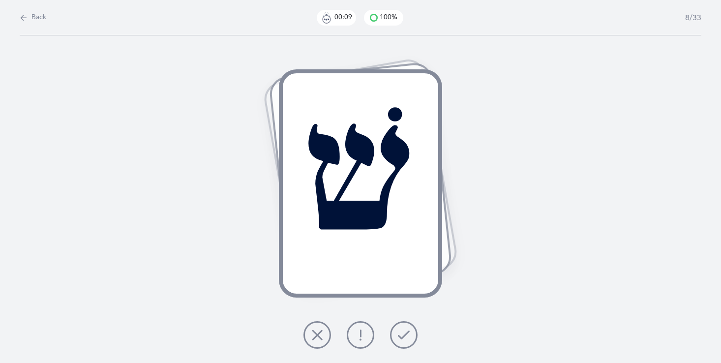
click at [398, 327] on button at bounding box center [404, 335] width 28 height 28
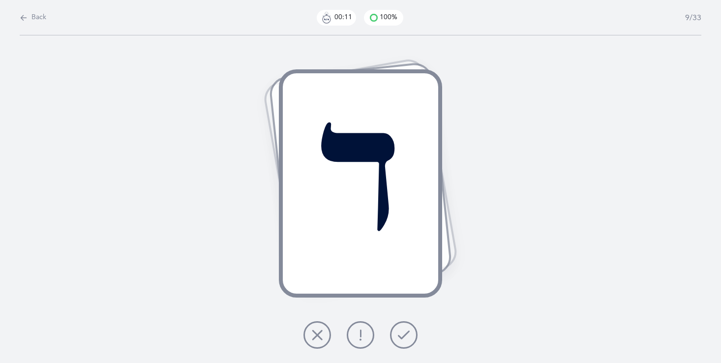
click at [399, 327] on button at bounding box center [404, 335] width 28 height 28
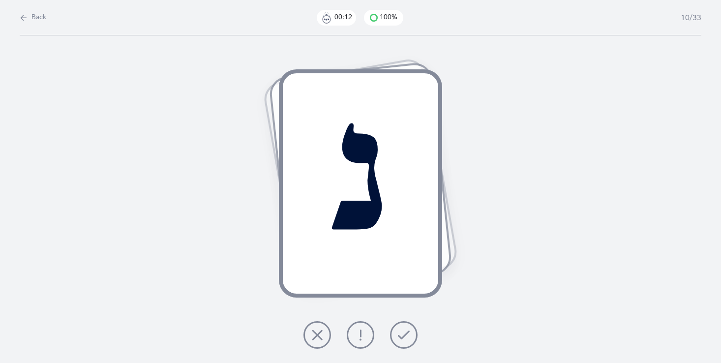
click at [399, 327] on button at bounding box center [404, 335] width 28 height 28
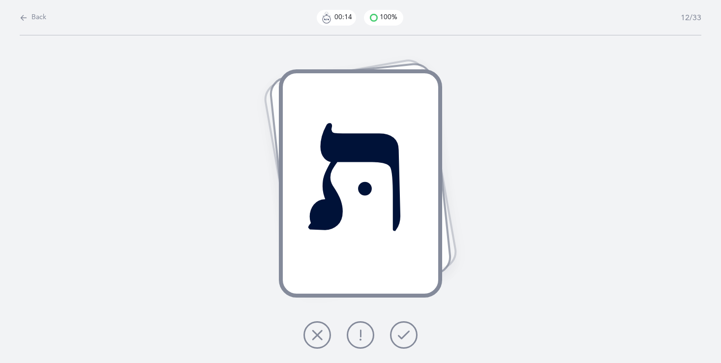
click at [399, 327] on button at bounding box center [404, 335] width 28 height 28
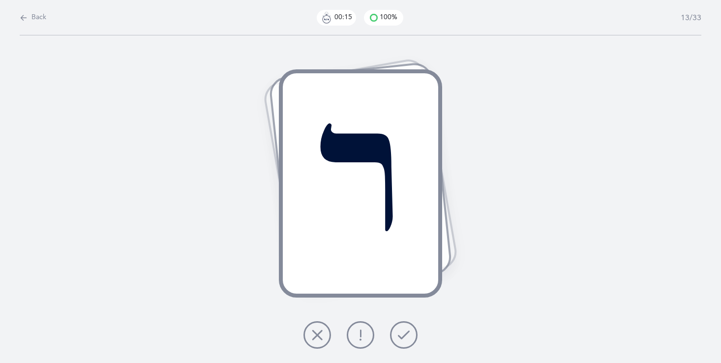
click at [399, 327] on button at bounding box center [404, 335] width 28 height 28
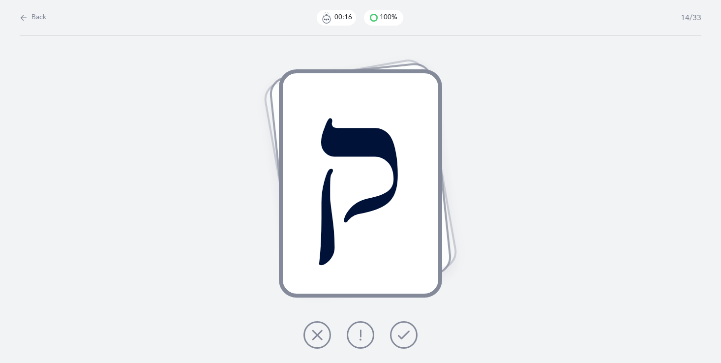
click at [399, 327] on button at bounding box center [404, 335] width 28 height 28
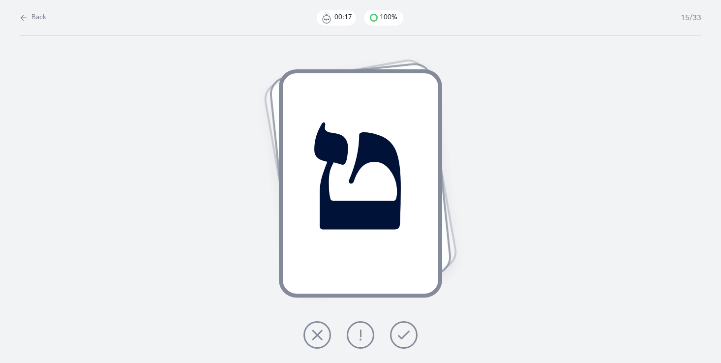
click at [399, 327] on button at bounding box center [404, 335] width 28 height 28
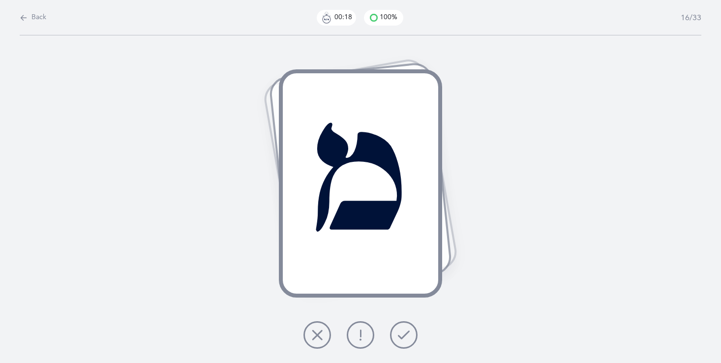
click at [399, 327] on button at bounding box center [404, 335] width 28 height 28
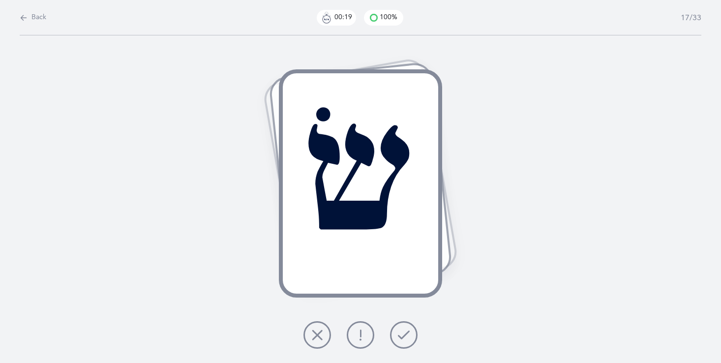
click at [399, 327] on button at bounding box center [404, 335] width 28 height 28
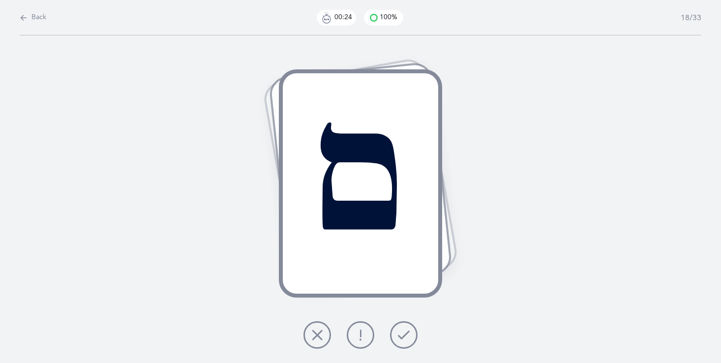
click at [309, 335] on button at bounding box center [317, 335] width 28 height 28
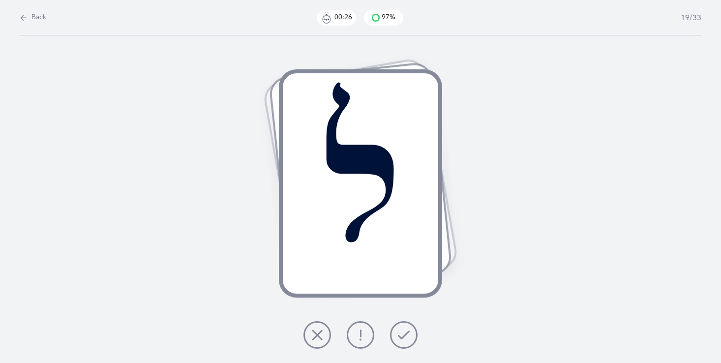
click at [407, 323] on button at bounding box center [404, 335] width 28 height 28
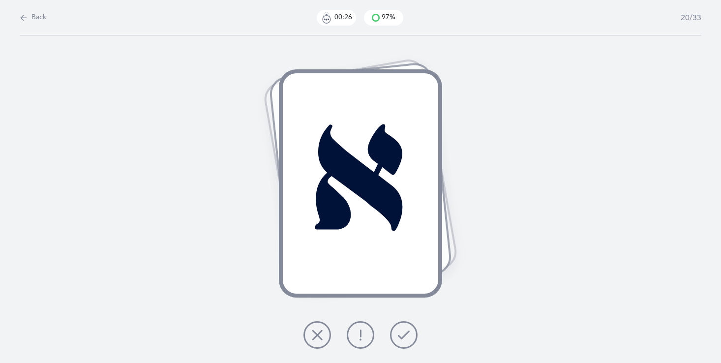
click at [407, 323] on button at bounding box center [404, 335] width 28 height 28
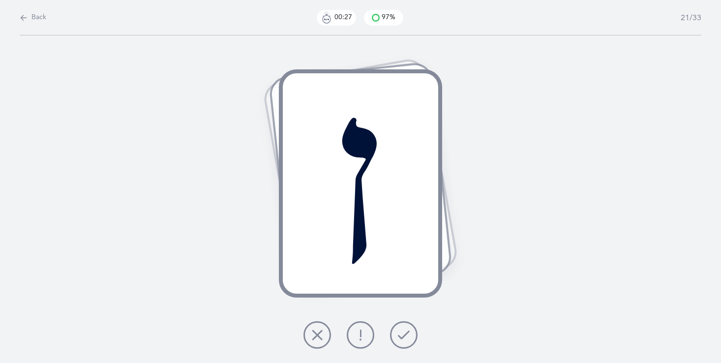
click at [407, 324] on button at bounding box center [404, 335] width 28 height 28
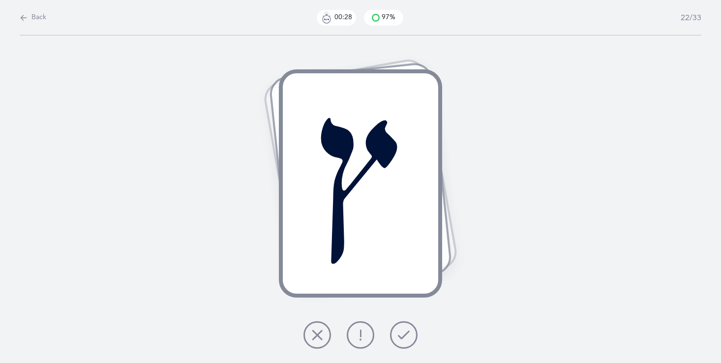
click at [407, 324] on button at bounding box center [404, 335] width 28 height 28
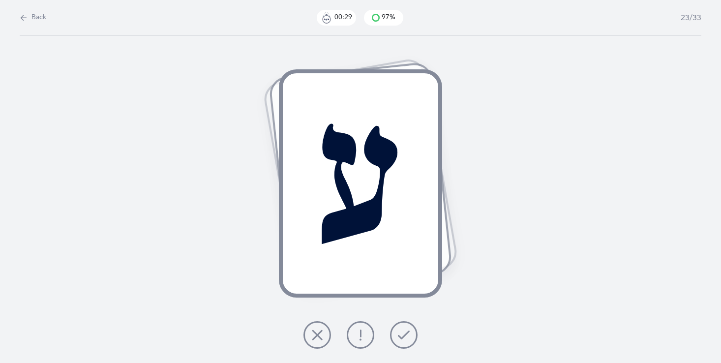
click at [405, 330] on icon at bounding box center [404, 335] width 12 height 12
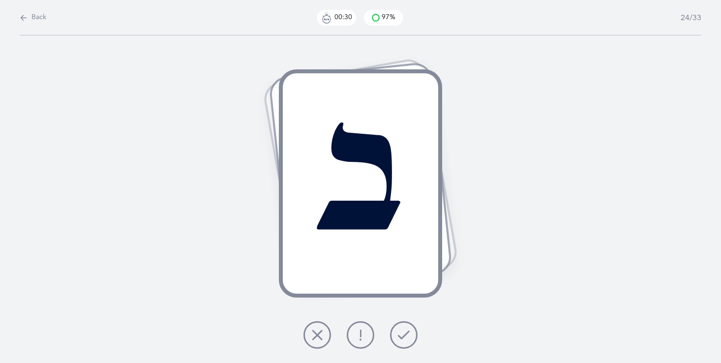
click at [405, 330] on icon at bounding box center [404, 335] width 12 height 12
click at [403, 330] on icon at bounding box center [404, 335] width 12 height 12
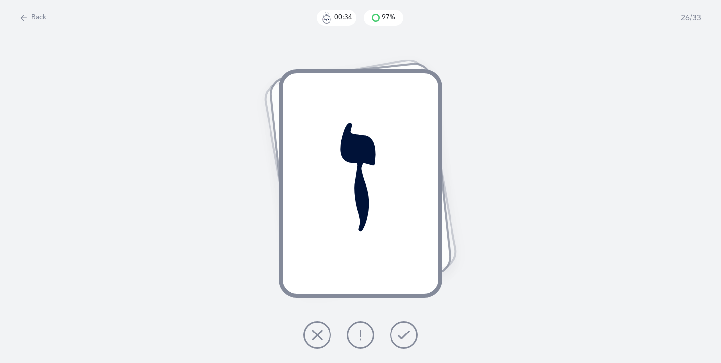
click at [403, 330] on icon at bounding box center [404, 335] width 12 height 12
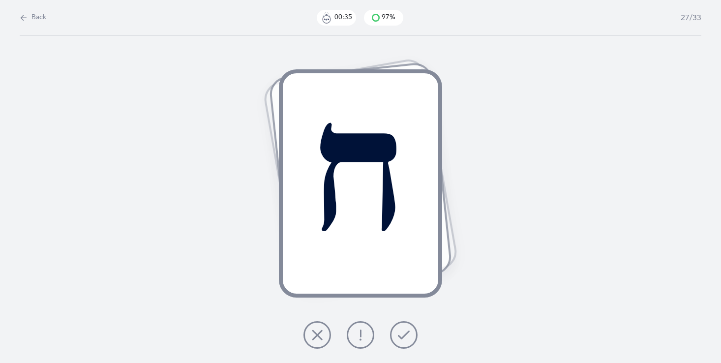
click at [403, 330] on icon at bounding box center [404, 335] width 12 height 12
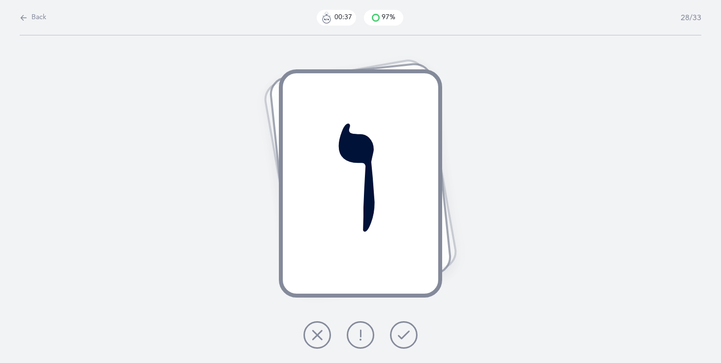
click at [402, 330] on icon at bounding box center [404, 335] width 12 height 12
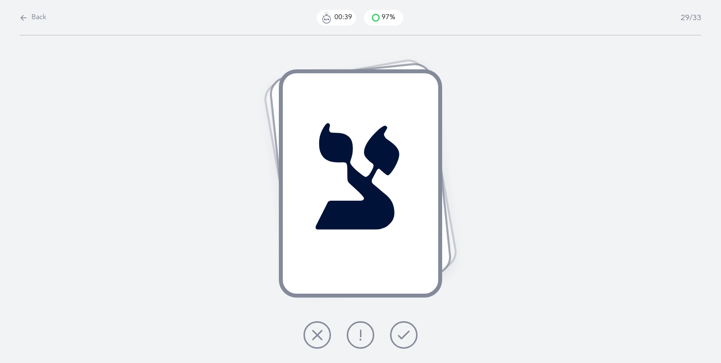
click at [399, 331] on icon at bounding box center [404, 335] width 12 height 12
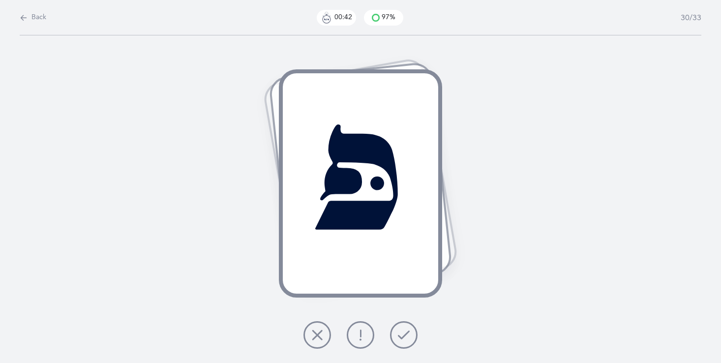
click at [399, 331] on icon at bounding box center [404, 335] width 12 height 12
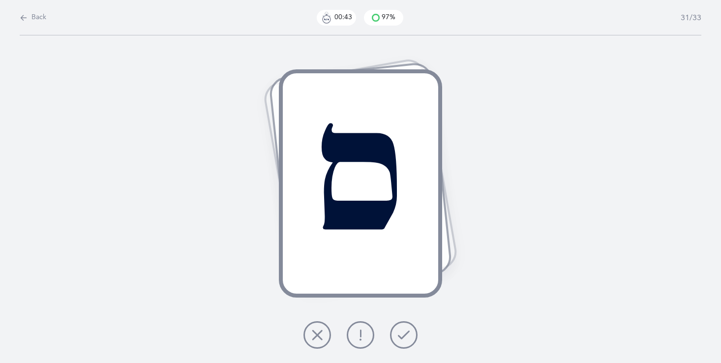
click at [399, 332] on icon at bounding box center [404, 335] width 12 height 12
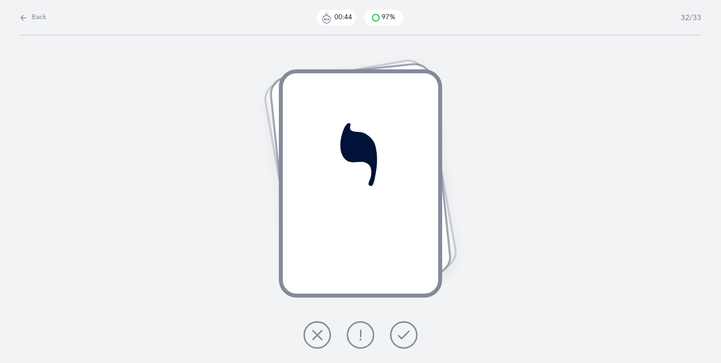
click at [399, 332] on icon at bounding box center [404, 335] width 12 height 12
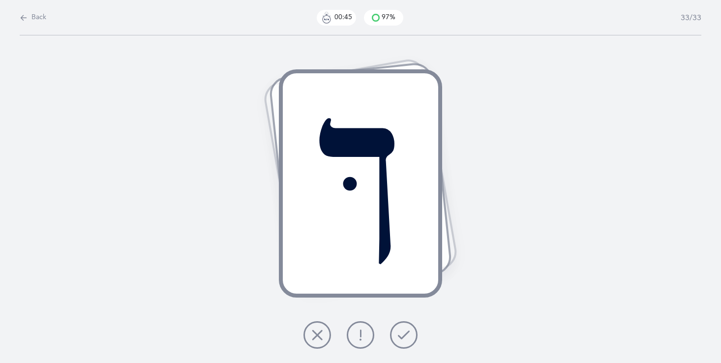
click at [399, 332] on icon at bounding box center [404, 335] width 12 height 12
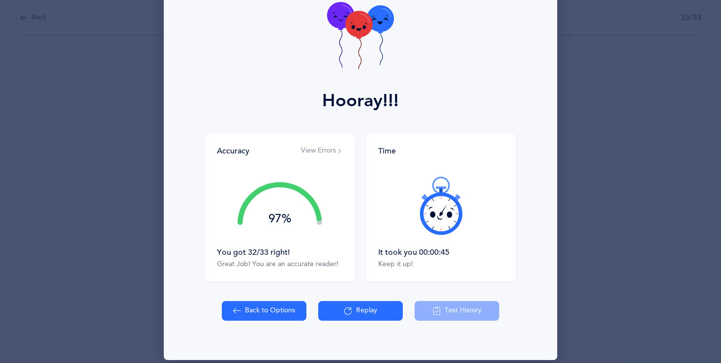
scroll to position [70, 0]
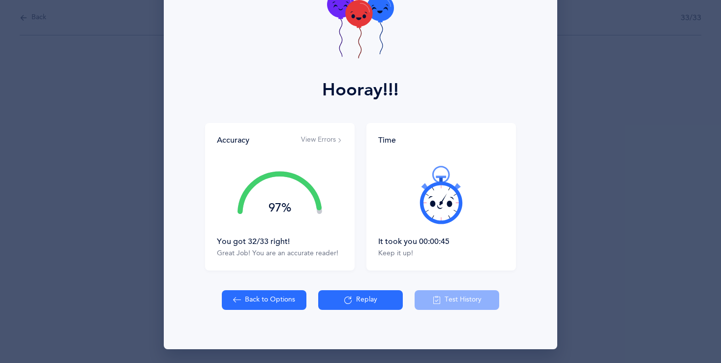
click at [358, 293] on button "Replay" at bounding box center [360, 300] width 85 height 20
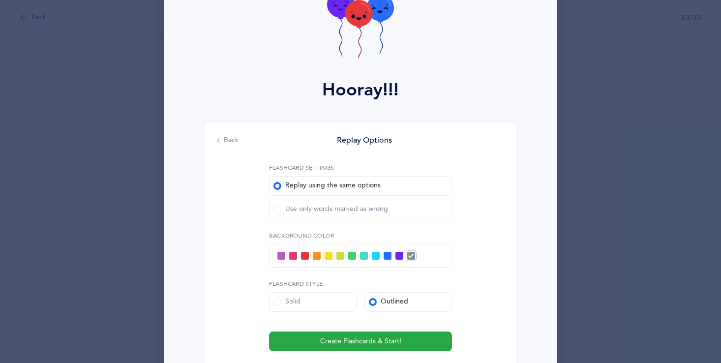
click at [372, 250] on div at bounding box center [360, 256] width 183 height 24
click at [373, 252] on span at bounding box center [376, 256] width 8 height 8
click at [0, 0] on input "checkbox" at bounding box center [0, 0] width 0 height 0
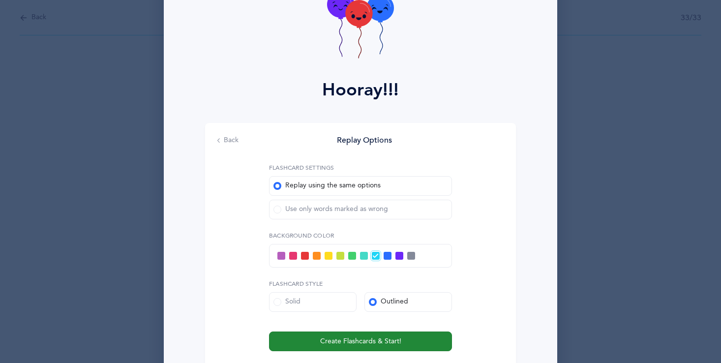
click at [394, 341] on span "Create Flashcards & Start!" at bounding box center [360, 341] width 81 height 10
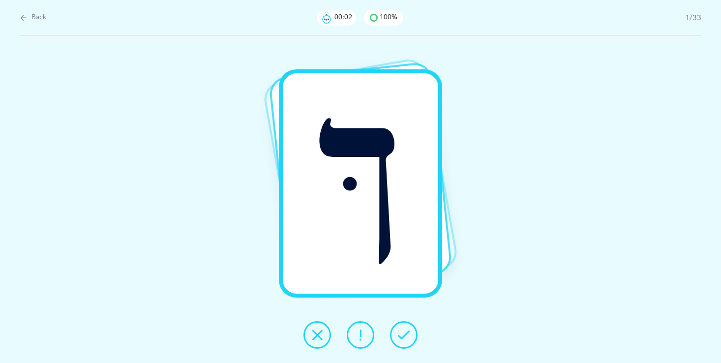
click at [400, 330] on icon at bounding box center [404, 335] width 12 height 12
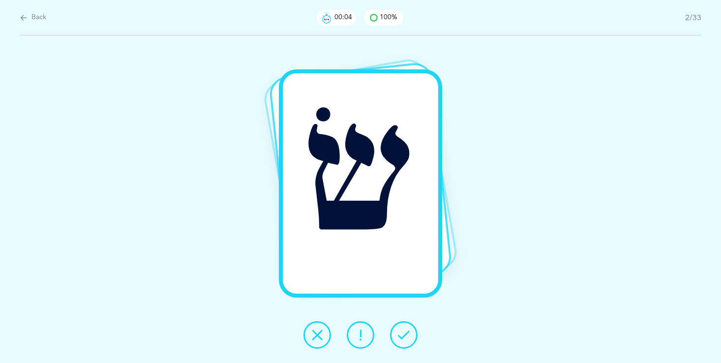
click at [401, 329] on icon at bounding box center [404, 335] width 12 height 12
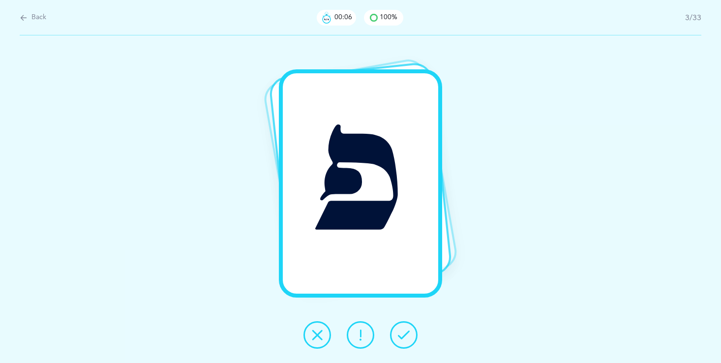
click at [316, 332] on icon at bounding box center [317, 335] width 12 height 12
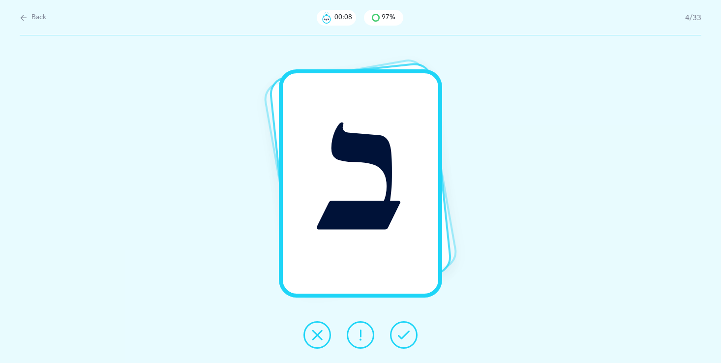
click at [401, 336] on icon at bounding box center [404, 335] width 12 height 12
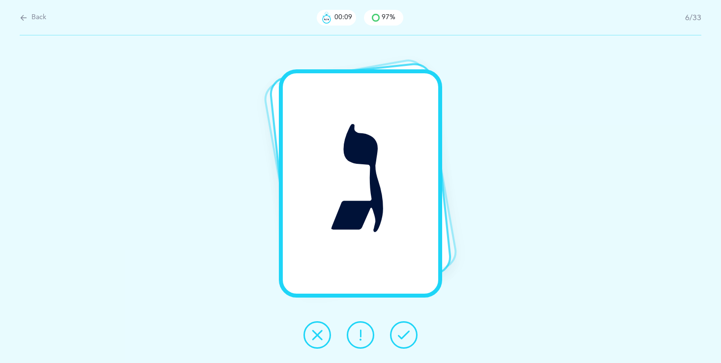
click at [401, 336] on icon at bounding box center [404, 335] width 12 height 12
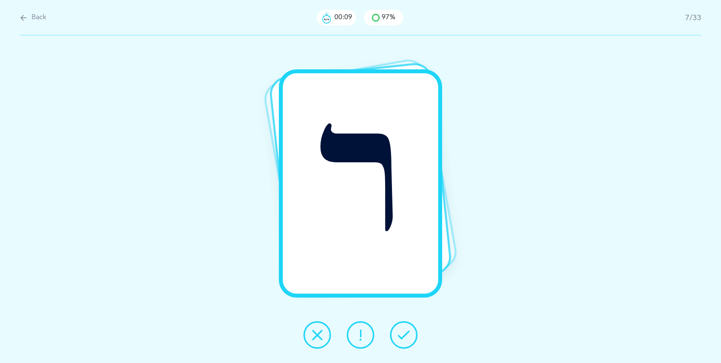
click at [401, 336] on icon at bounding box center [404, 335] width 12 height 12
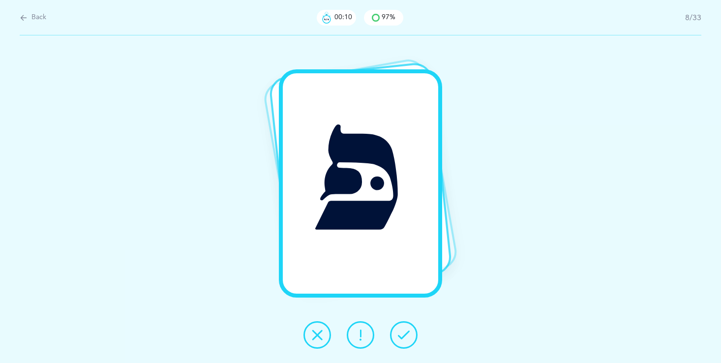
click at [401, 336] on icon at bounding box center [404, 335] width 12 height 12
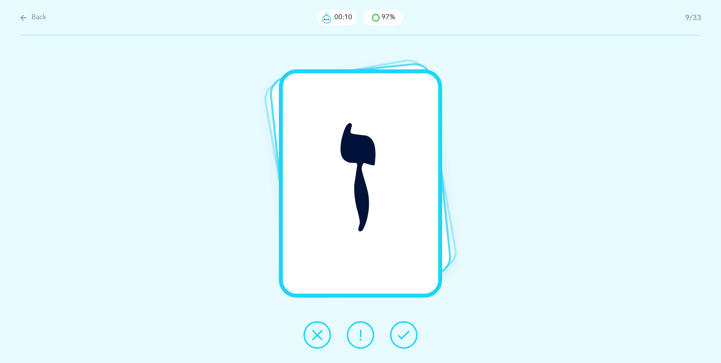
click at [401, 336] on icon at bounding box center [404, 335] width 12 height 12
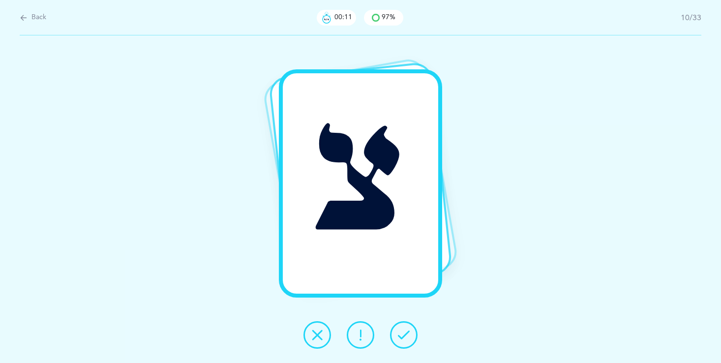
click at [401, 336] on icon at bounding box center [404, 335] width 12 height 12
